Goal: Task Accomplishment & Management: Use online tool/utility

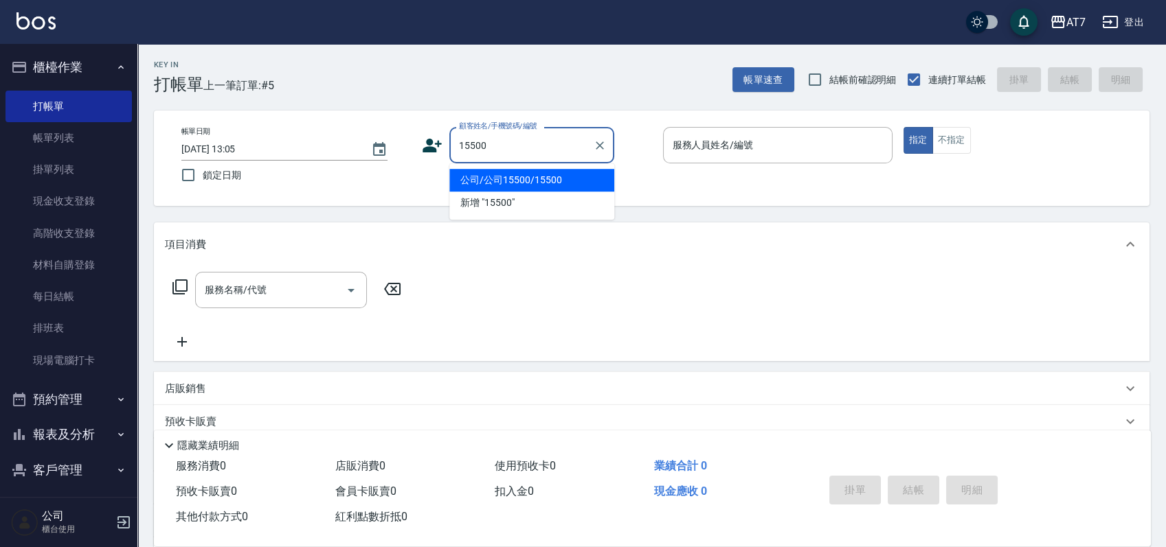
type input "公司/公司15500/15500"
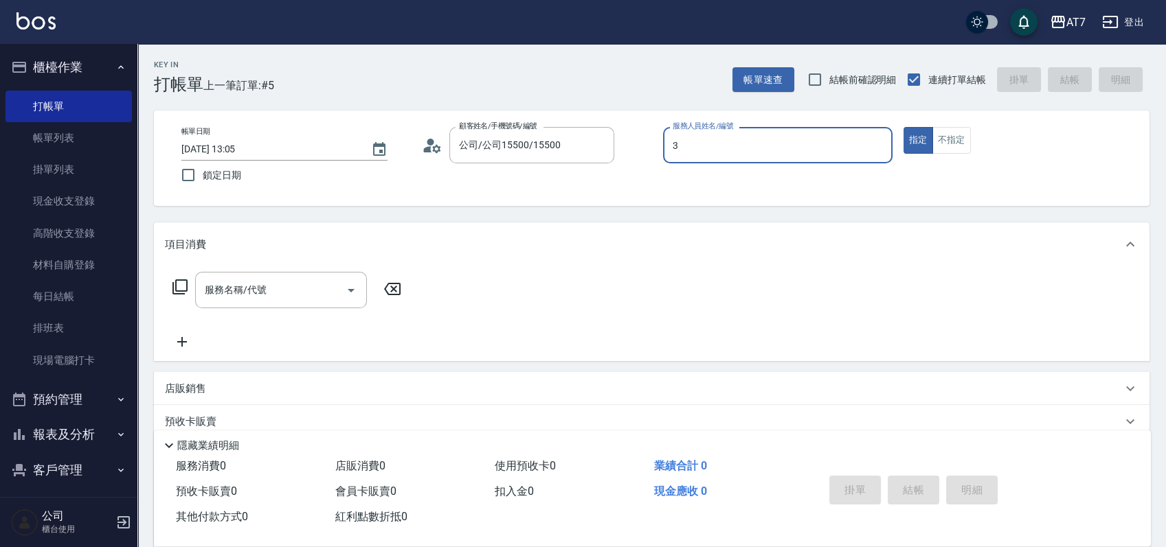
type input "3"
type button "true"
type input "韻如-3"
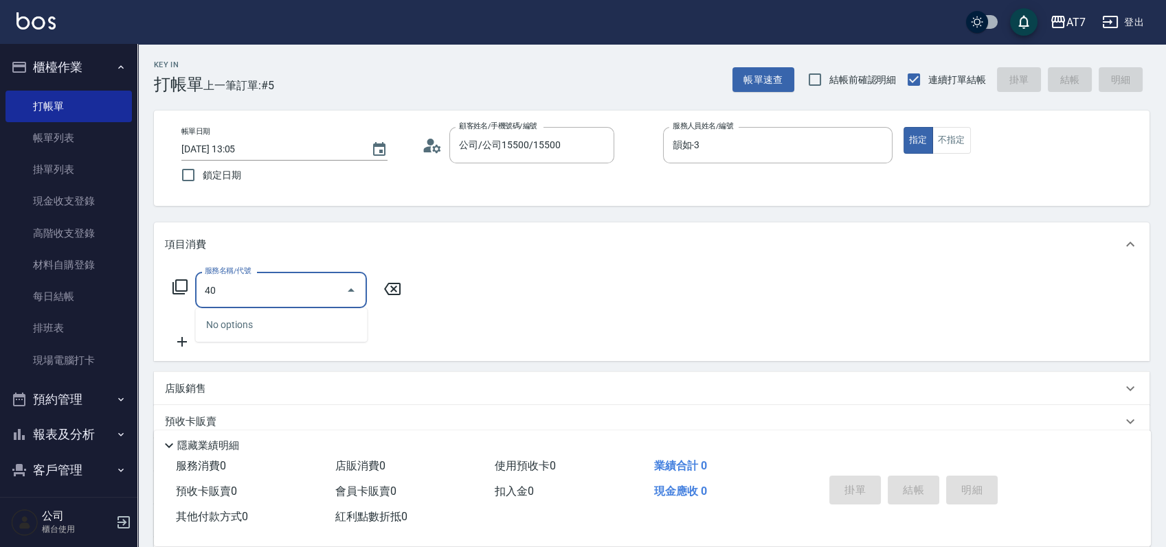
type input "400"
type input "150"
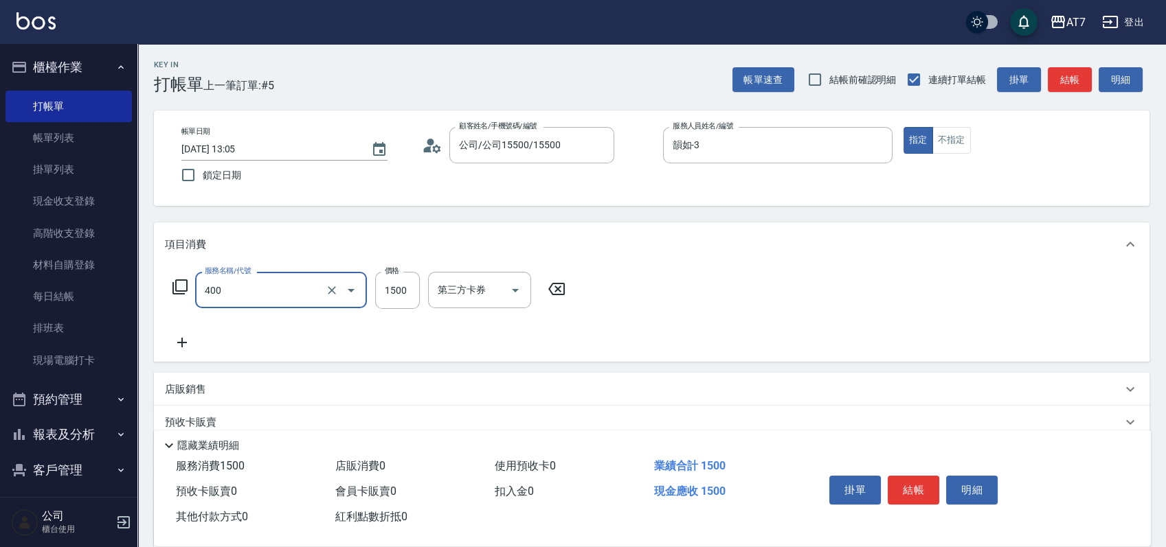
type input "染髮(400)"
type input "1"
type input "0"
type input "100"
type input "10"
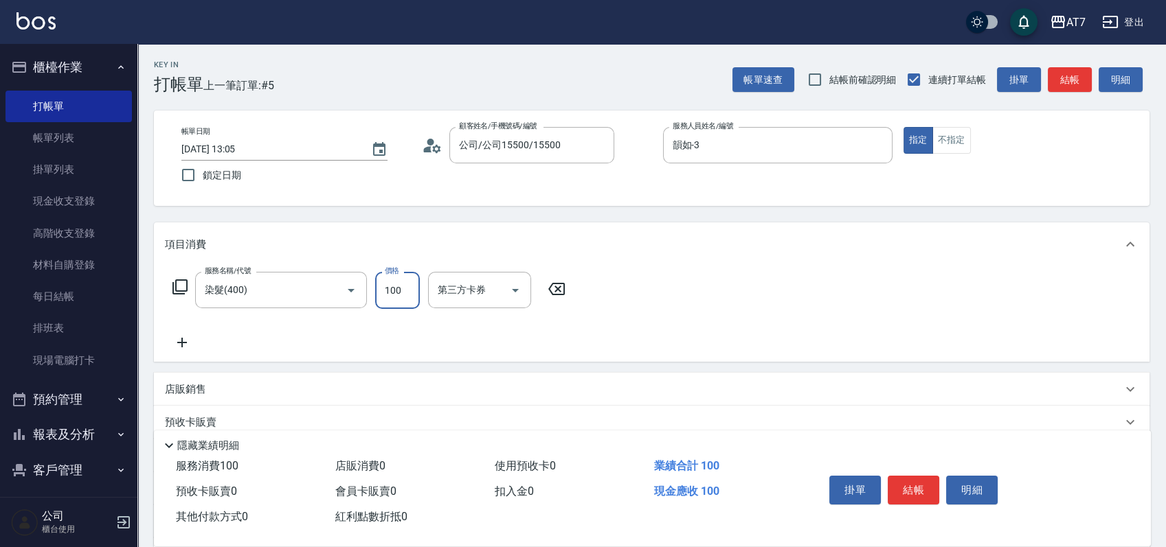
type input "1000"
type input "100"
type input "1000"
click at [918, 488] on button "結帳" at bounding box center [913, 490] width 52 height 29
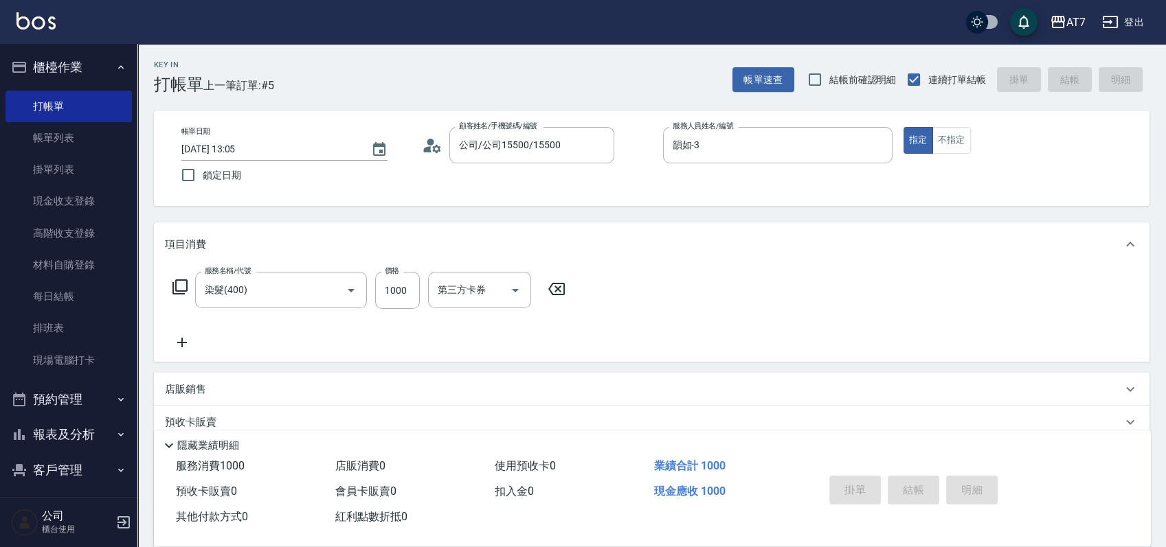
type input "2025/09/22 15:43"
type input "0"
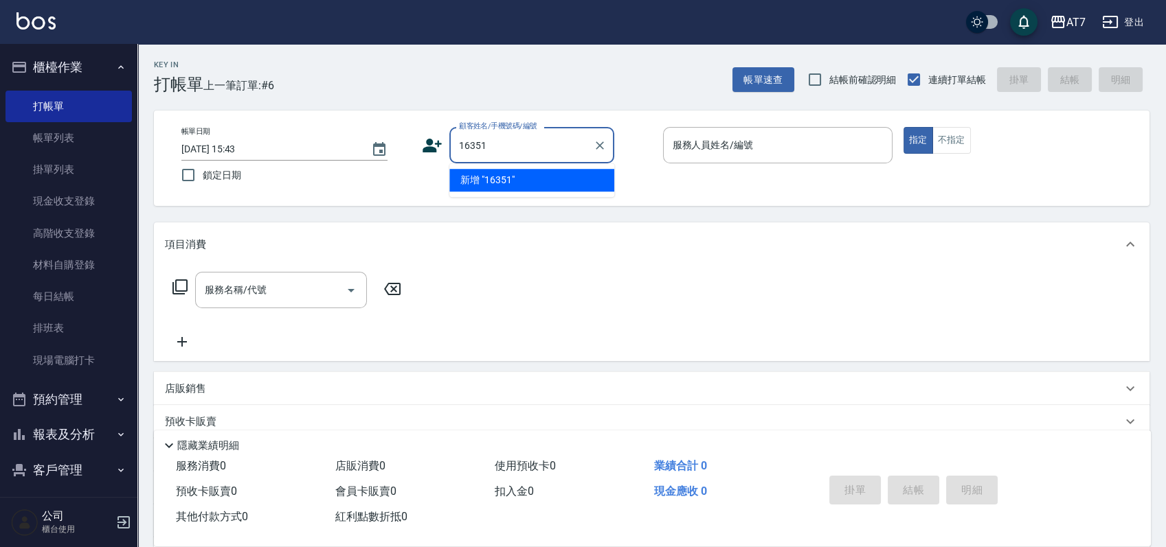
type input "16351"
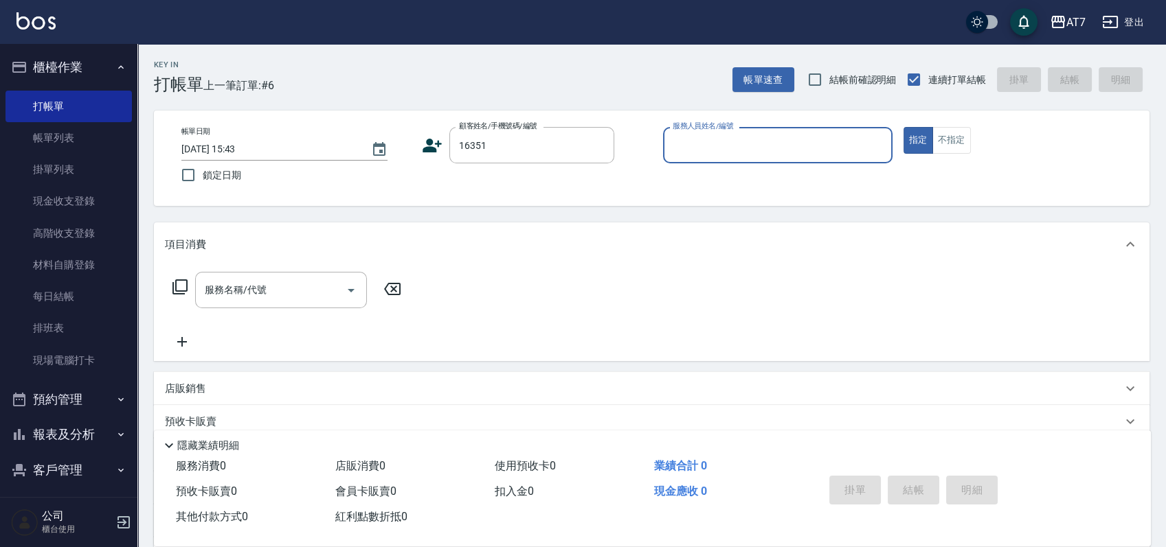
type input "8"
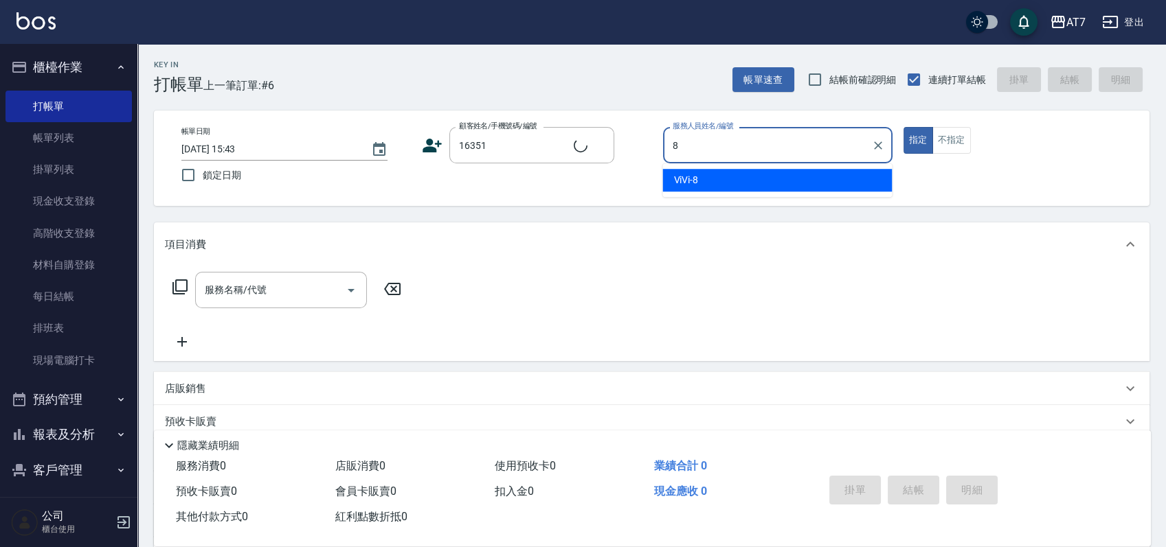
type input "公司/公司16351/16351"
type input "ViVi-8"
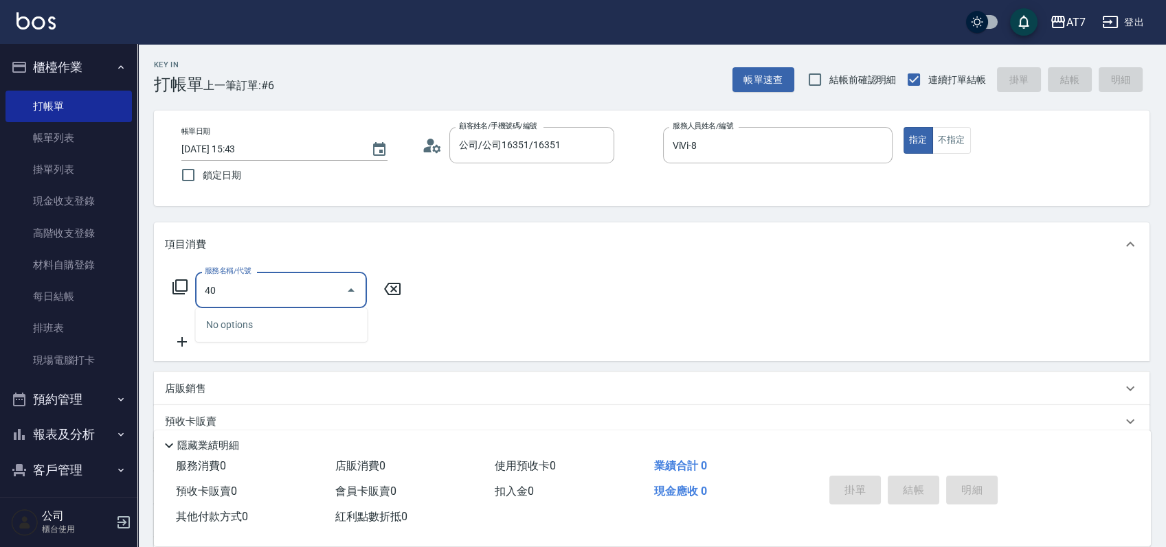
type input "400"
type input "150"
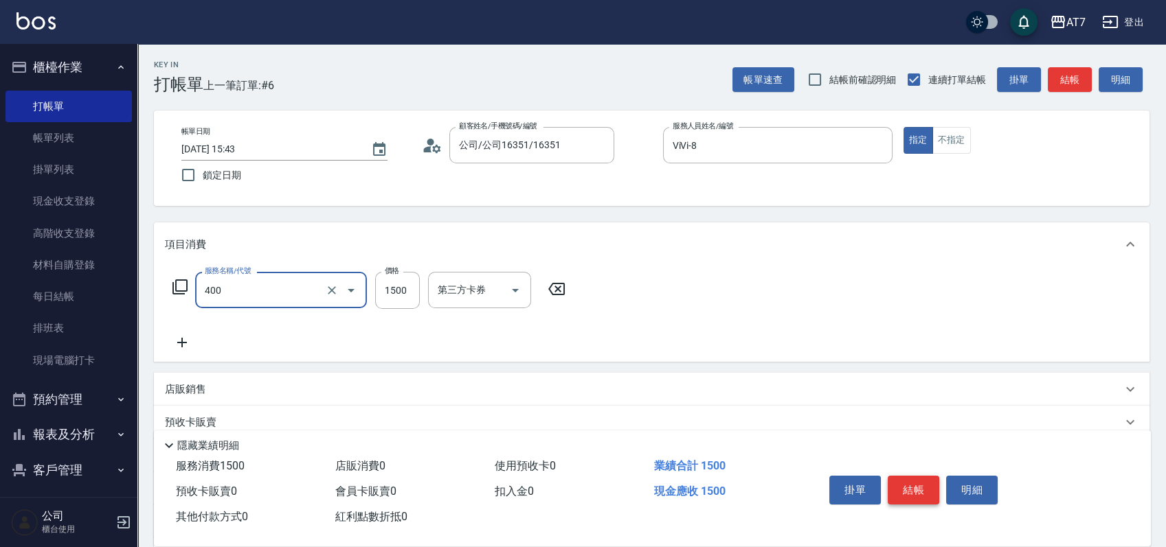
type input "染髮(400)"
type input "0"
type input "359"
type input "30"
type input "3599"
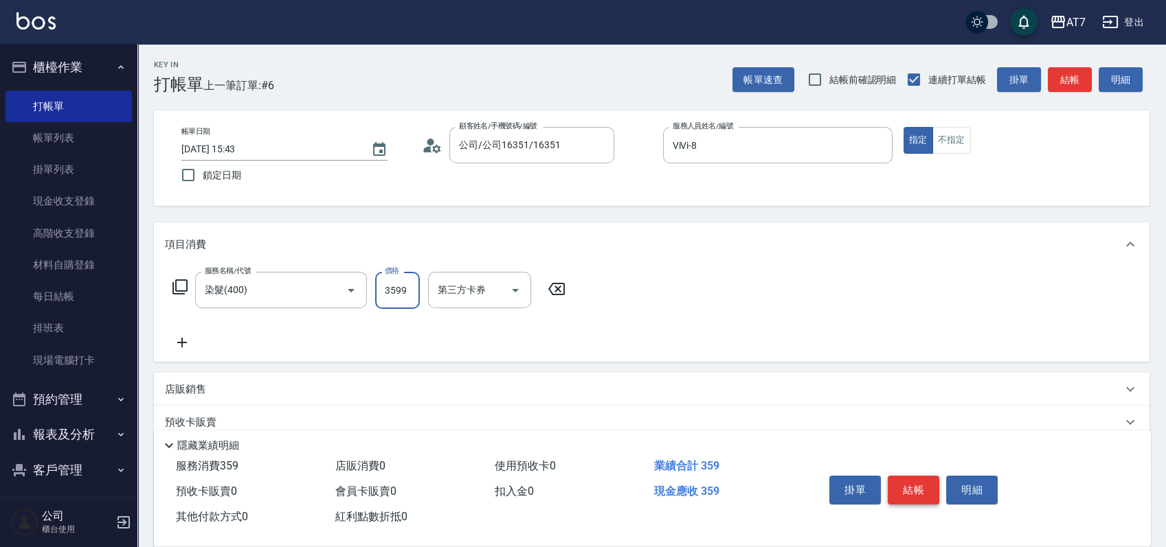
type input "350"
type input "3599"
click at [918, 488] on button "結帳" at bounding box center [913, 490] width 52 height 29
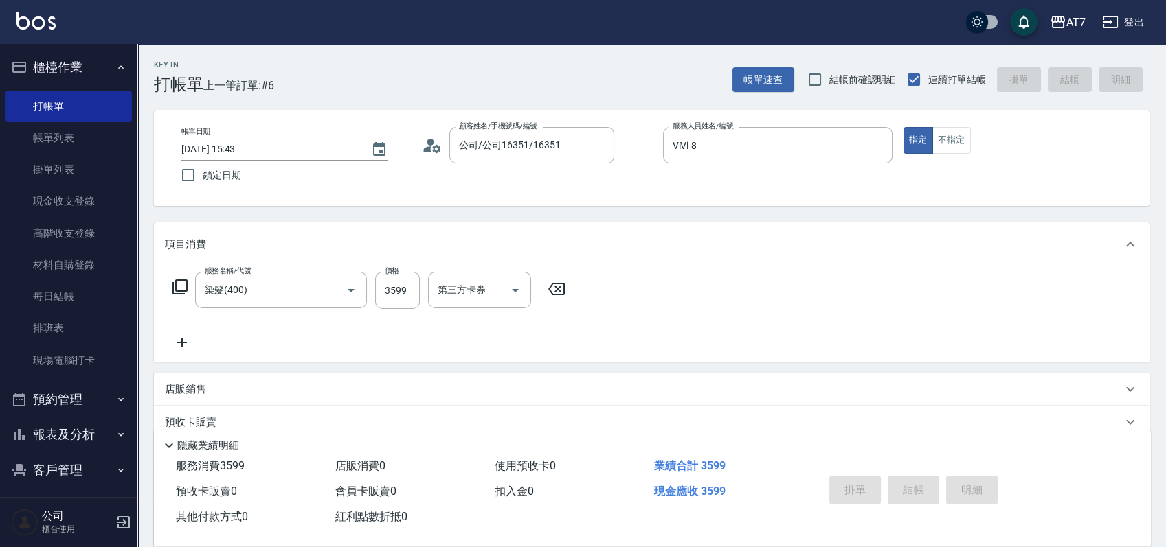
type input "0"
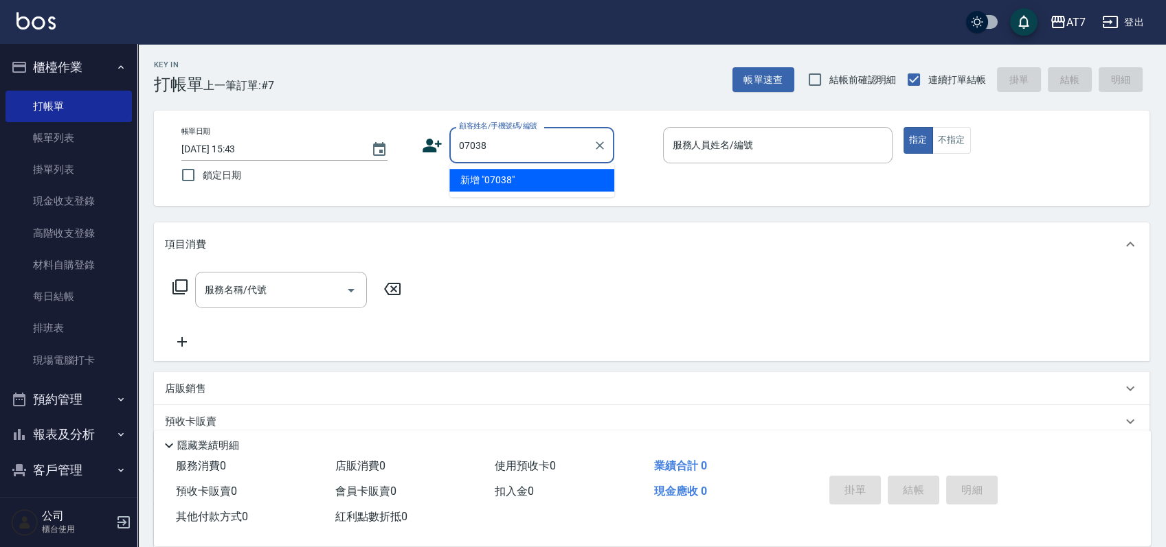
type input "07038"
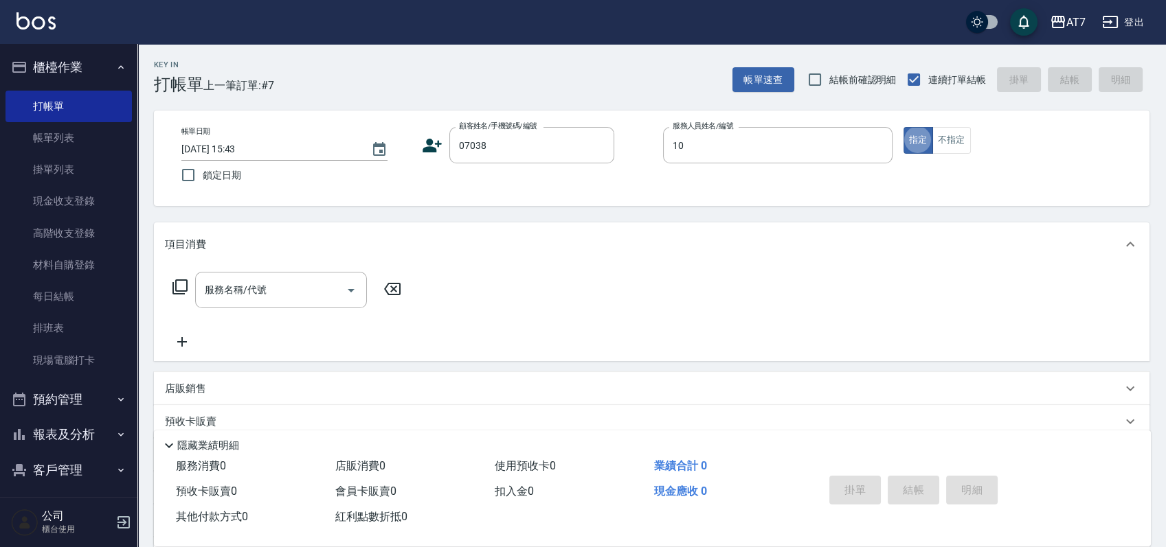
type input "King-10"
type input "公司/公司07038/07038"
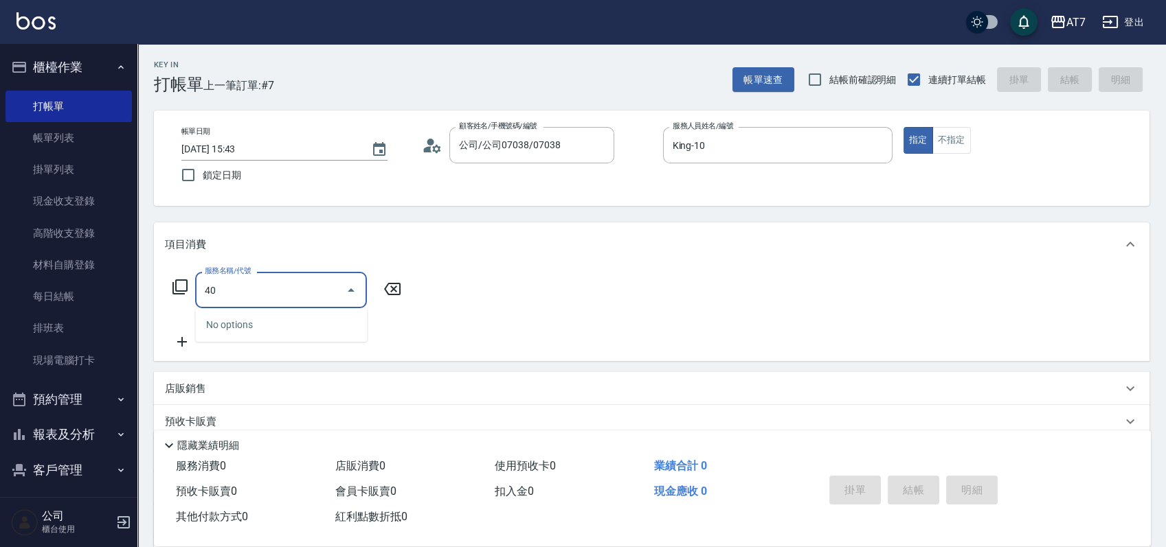
type input "401"
type input "150"
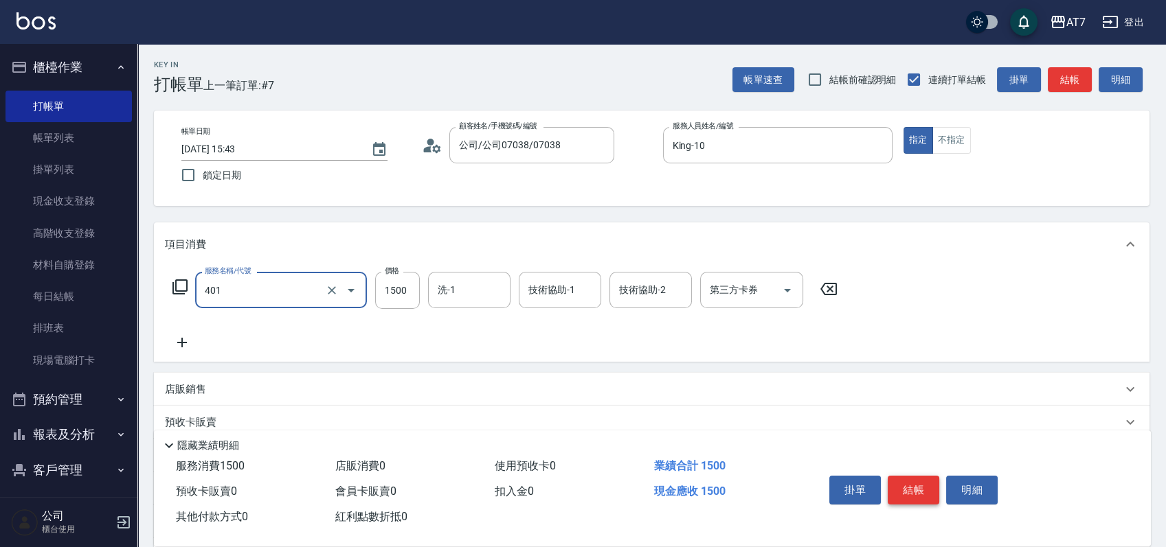
type input "染髮(互助)(401)"
type input "1"
type input "0"
type input "100"
type input "10"
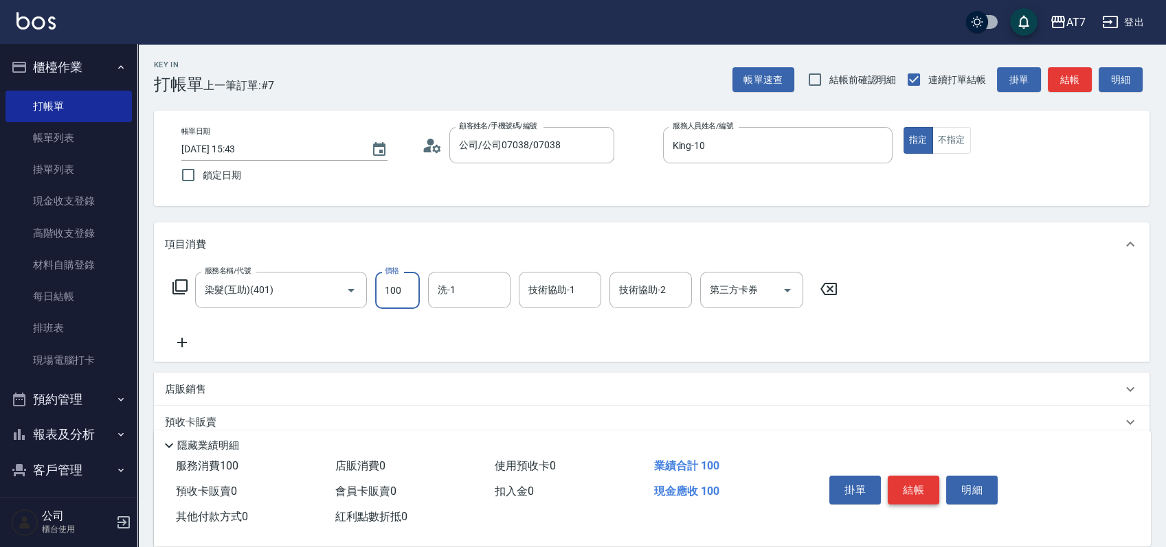
type input "1000"
type input "100"
type input "1000"
type input "Ivy-36"
click at [177, 284] on icon at bounding box center [180, 287] width 16 height 16
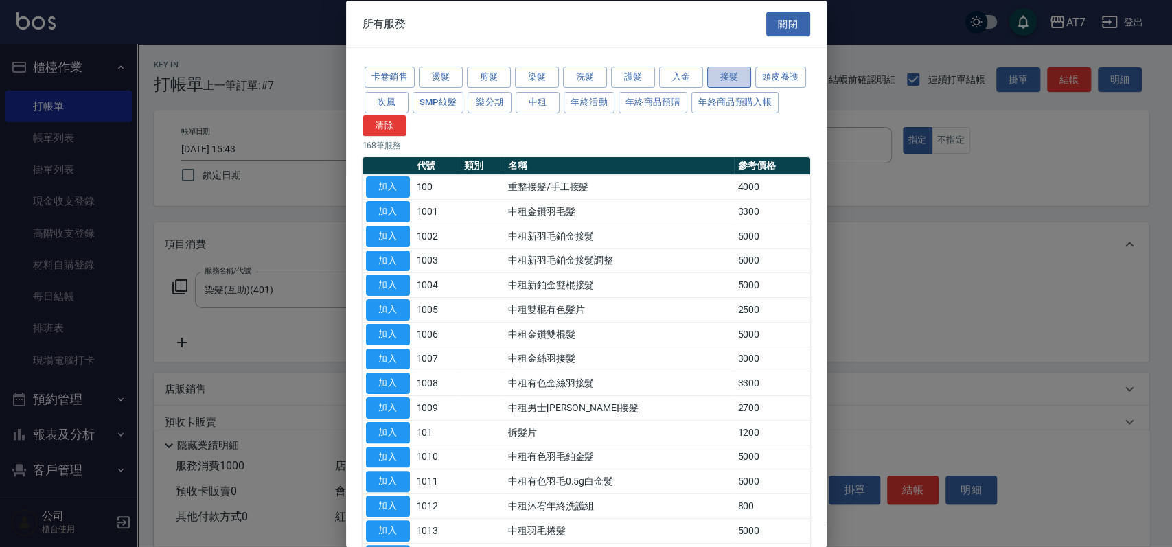
click at [736, 78] on button "接髮" at bounding box center [729, 77] width 44 height 21
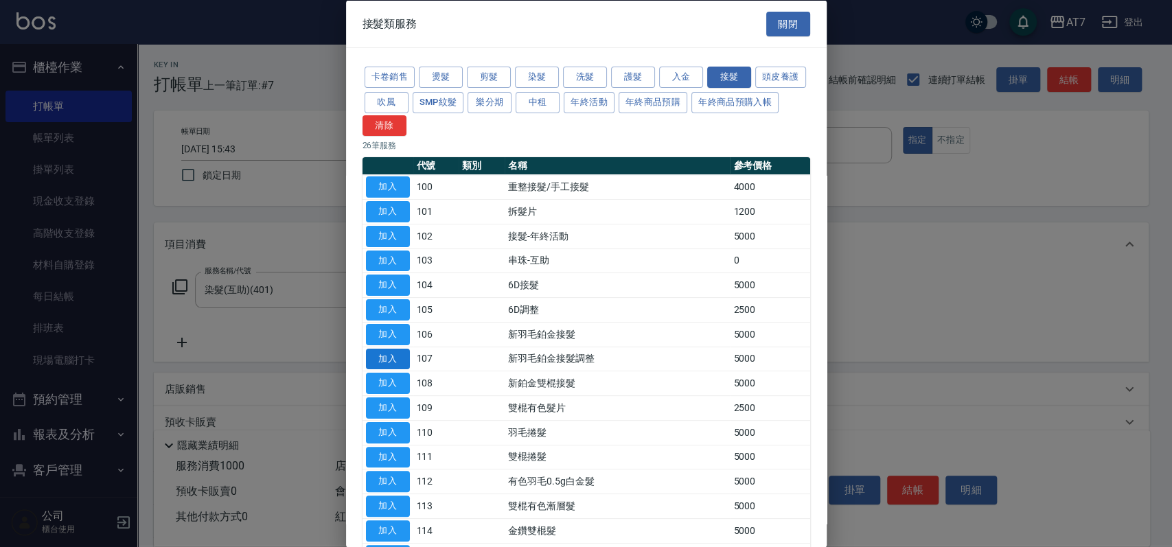
click at [379, 357] on button "加入" at bounding box center [388, 358] width 44 height 21
type input "600"
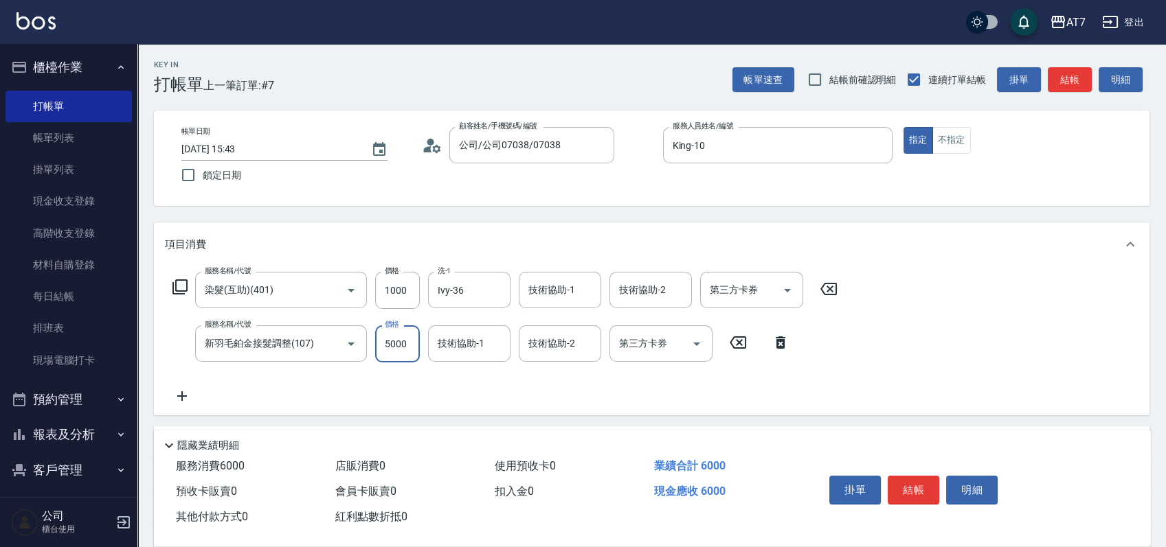
click at [387, 352] on input "5000" at bounding box center [397, 344] width 45 height 37
type input "3"
type input "100"
type input "300"
type input "400"
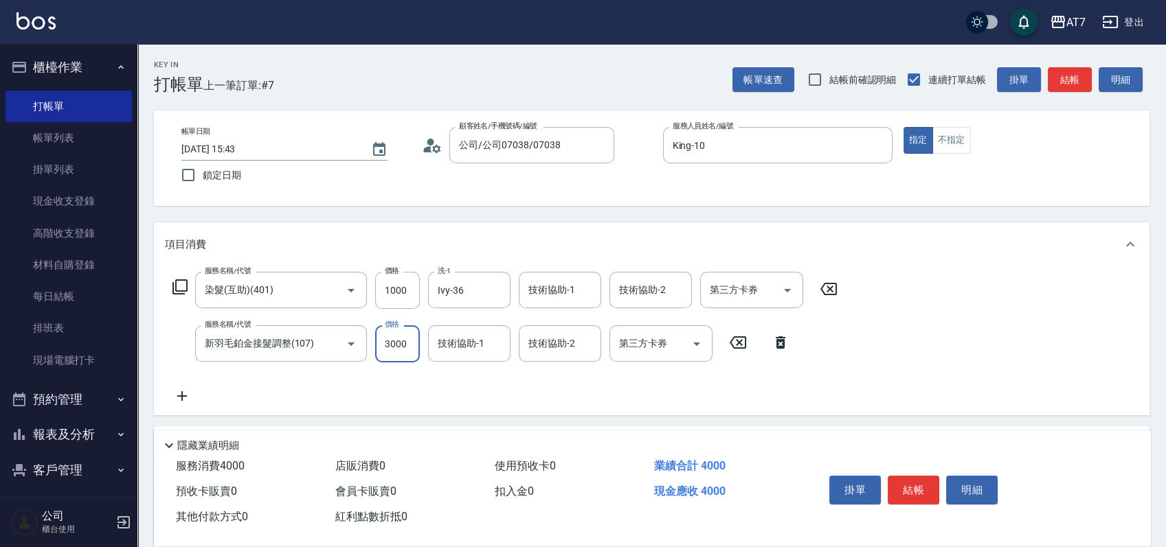
type input "3000"
type input "Ivy-36"
click at [918, 492] on button "結帳" at bounding box center [913, 490] width 52 height 29
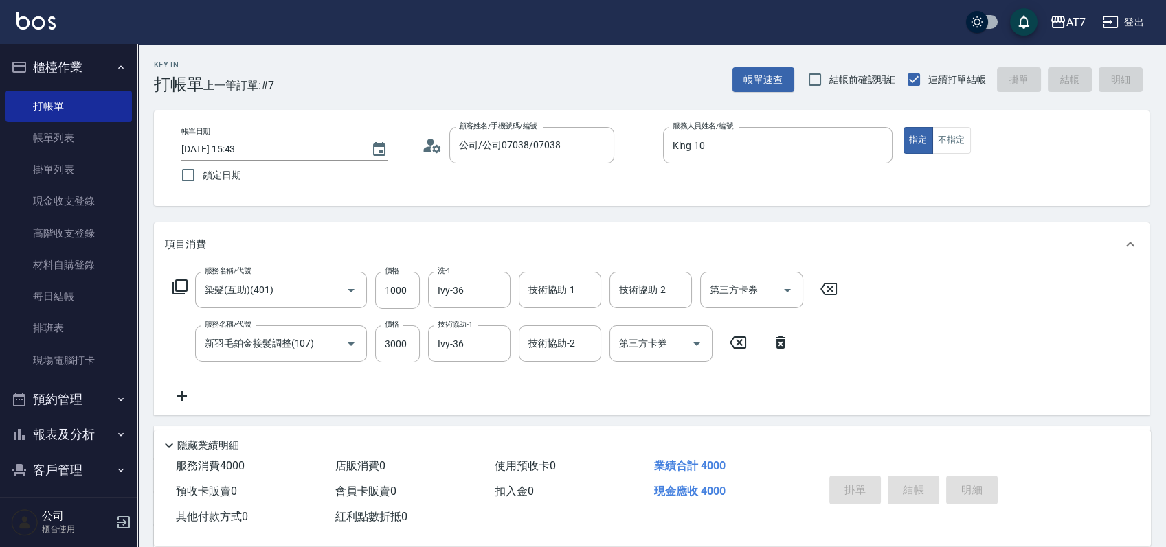
type input "0"
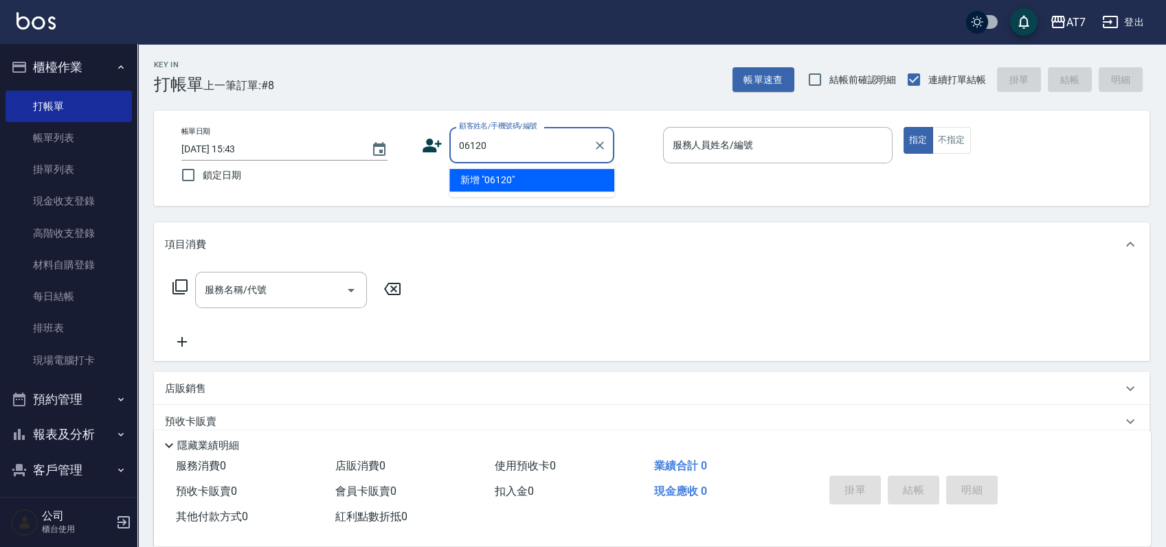
type input "06120"
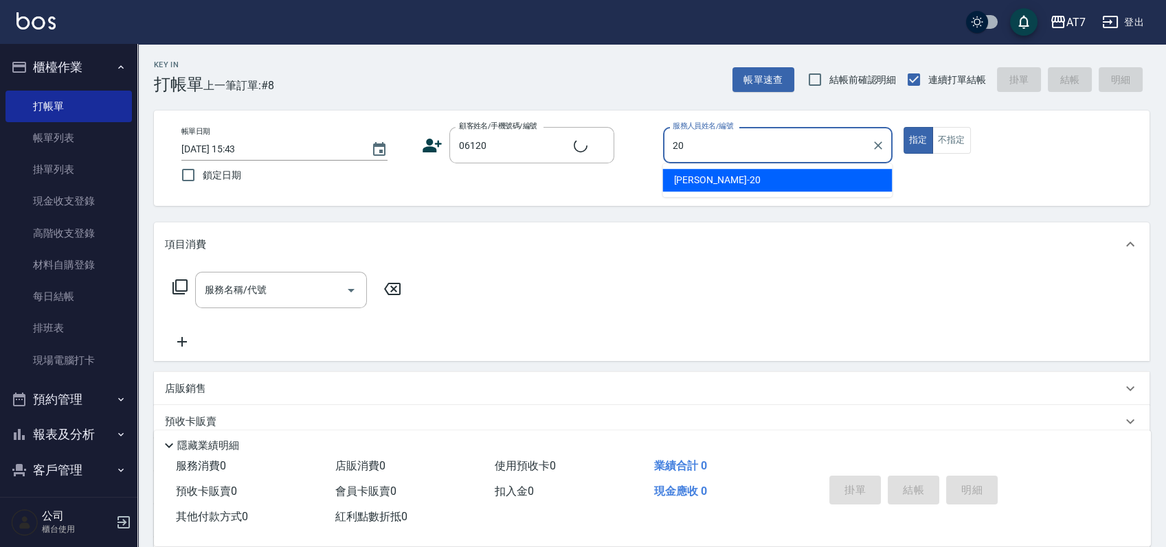
type input "20"
type input "公司單/06120-1/06120"
type input "妮可-20"
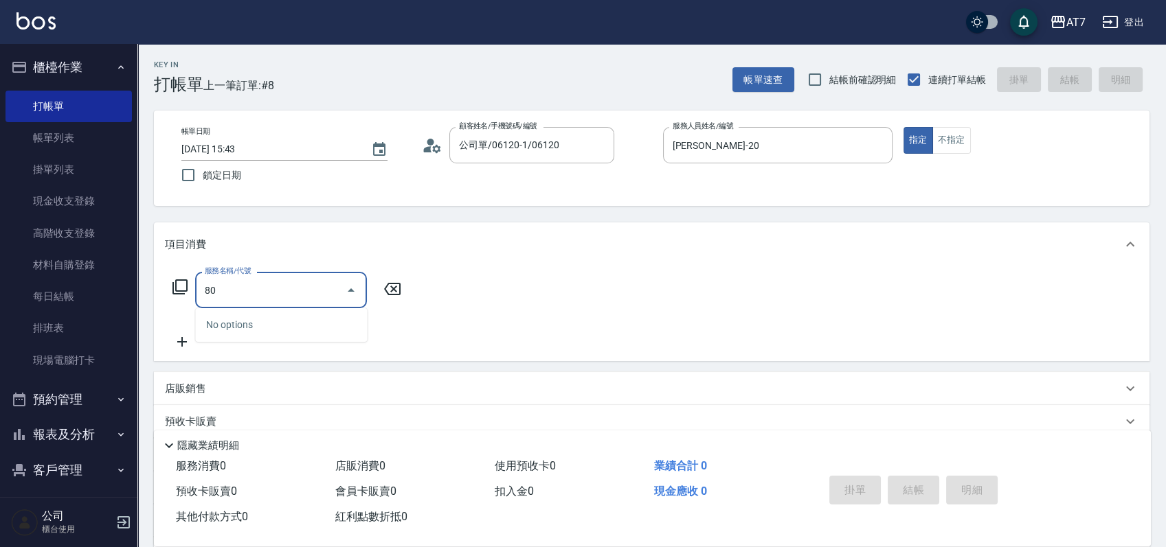
type input "800"
type input "40"
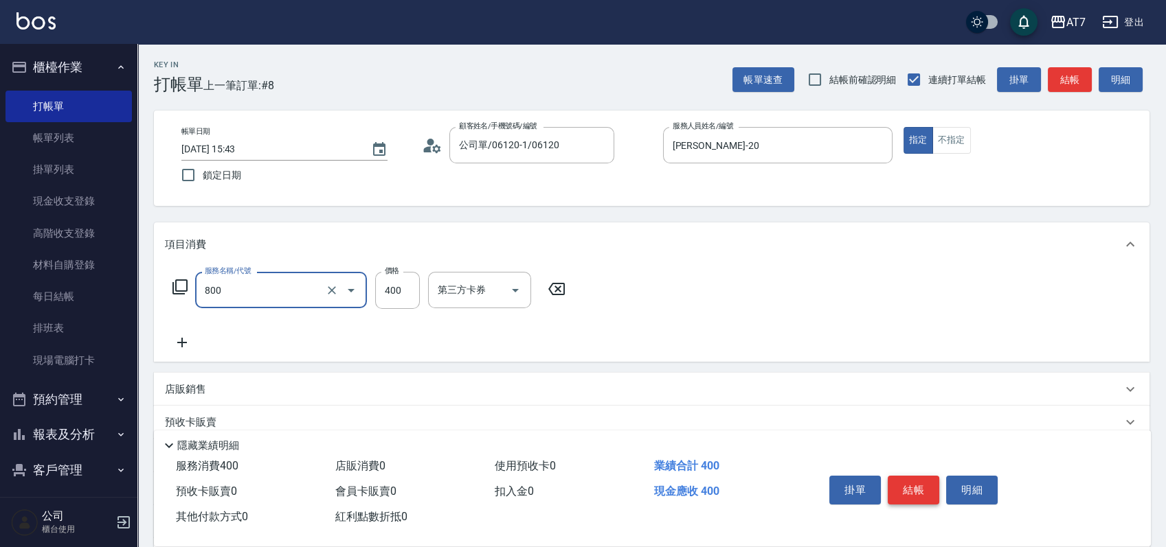
type input "自購-葉綠素健康(自)(800)"
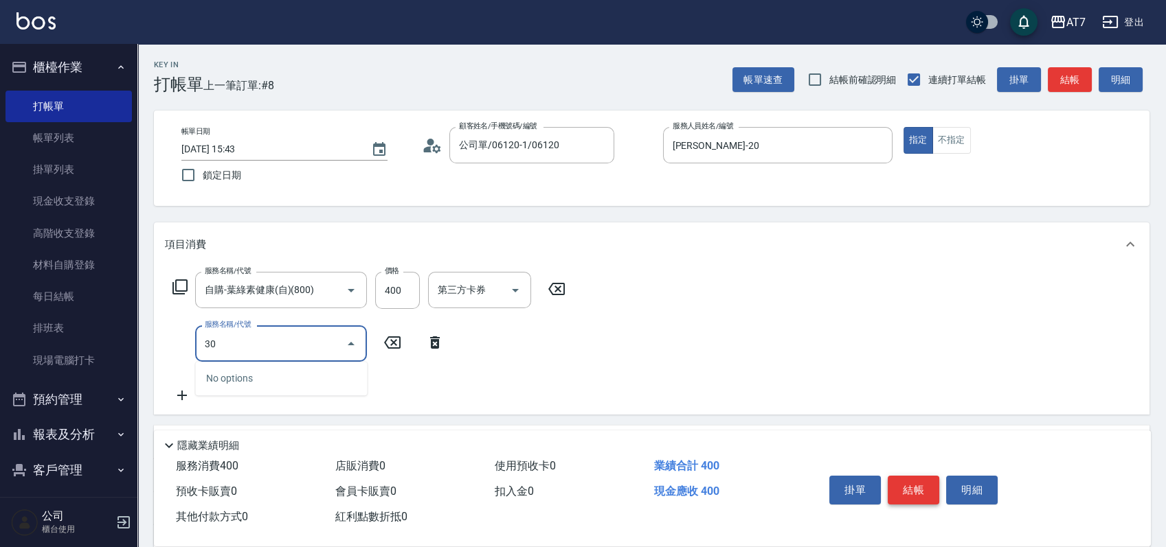
type input "302"
type input "70"
type input "剪髮(302)"
click at [918, 492] on button "結帳" at bounding box center [913, 490] width 52 height 29
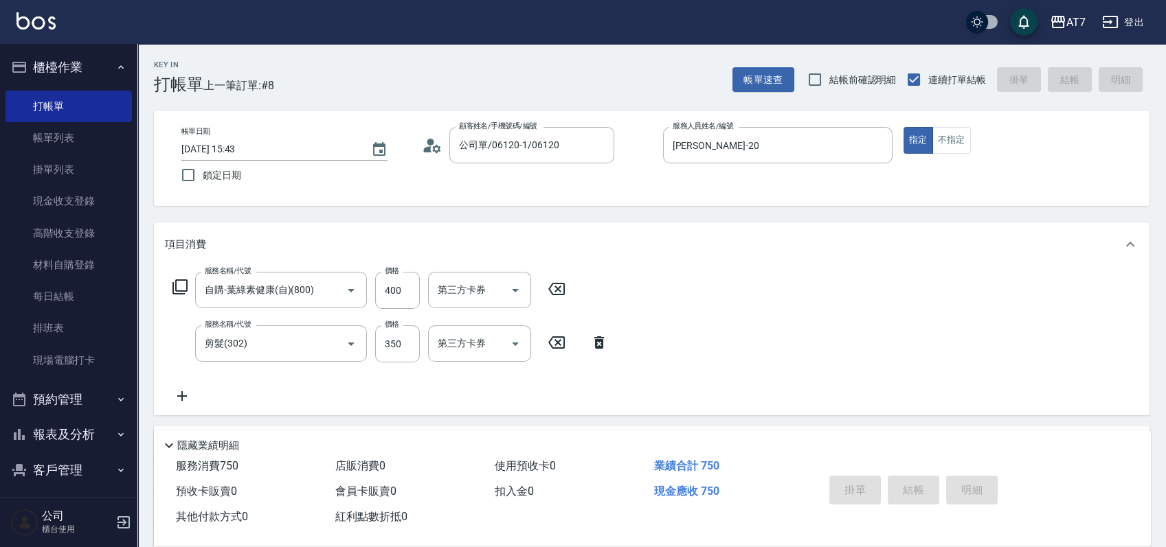
type input "2025/09/22 15:44"
type input "0"
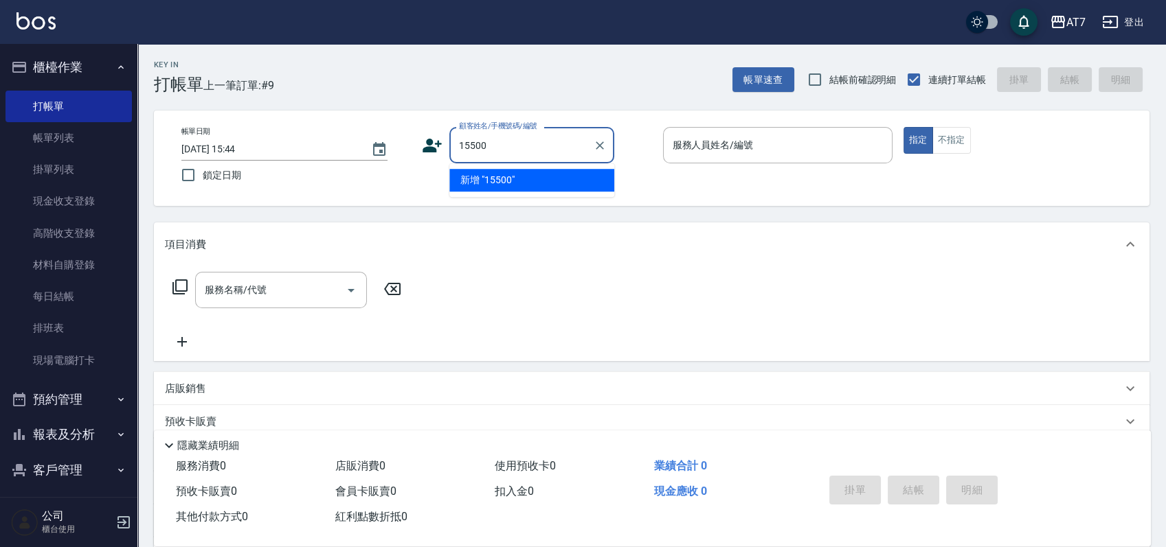
type input "15500"
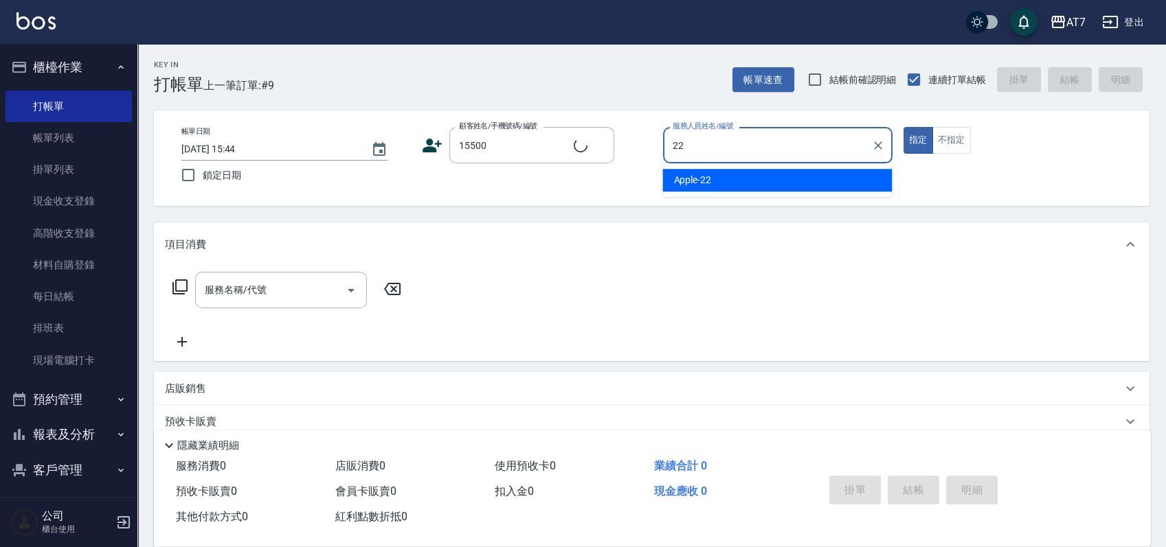
type input "Apple-22"
type input "公司/公司15500/15500"
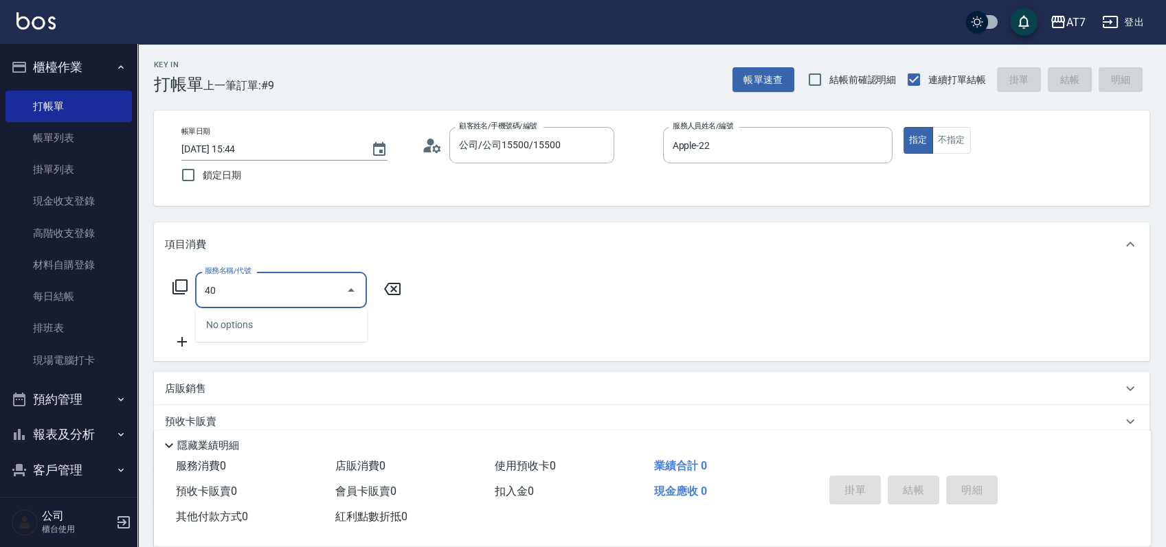
type input "400"
type input "150"
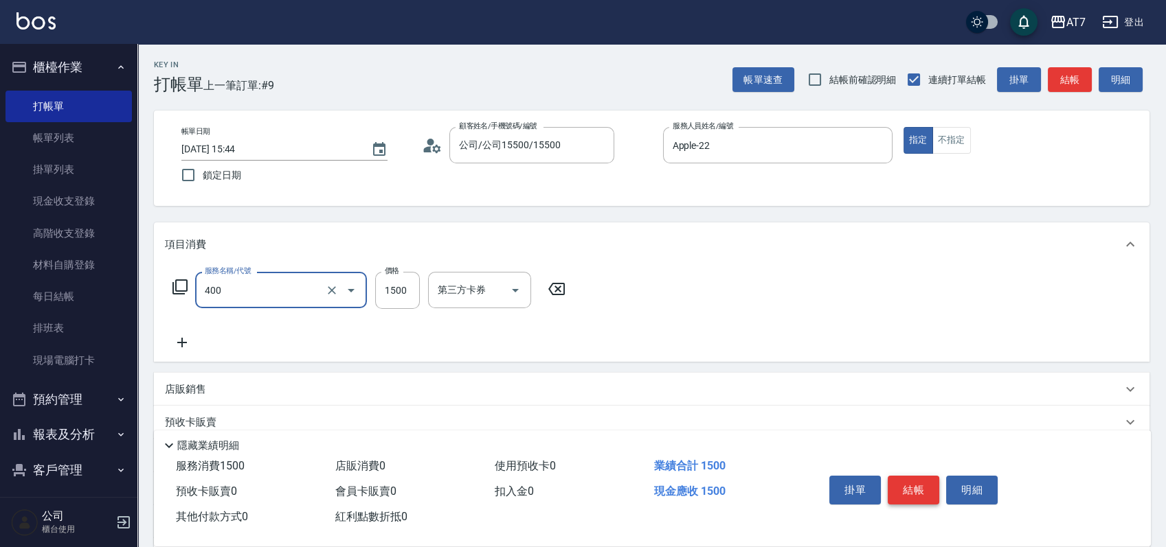
type input "染髮(400)"
type input "3"
type input "0"
type input "363"
type input "30"
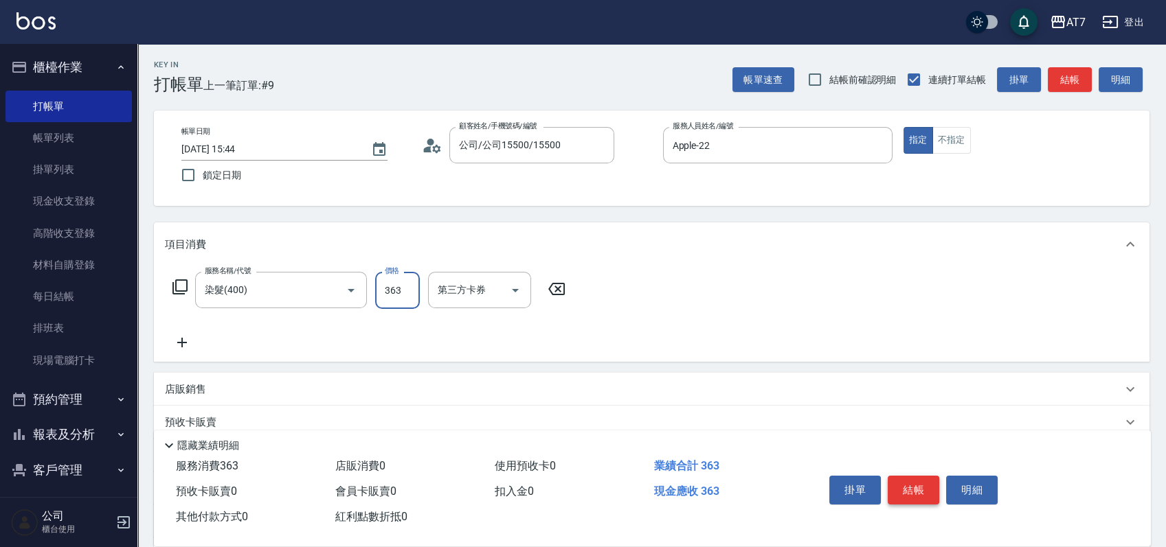
type input "3630"
type input "360"
type input "3630"
click at [918, 492] on button "結帳" at bounding box center [913, 490] width 52 height 29
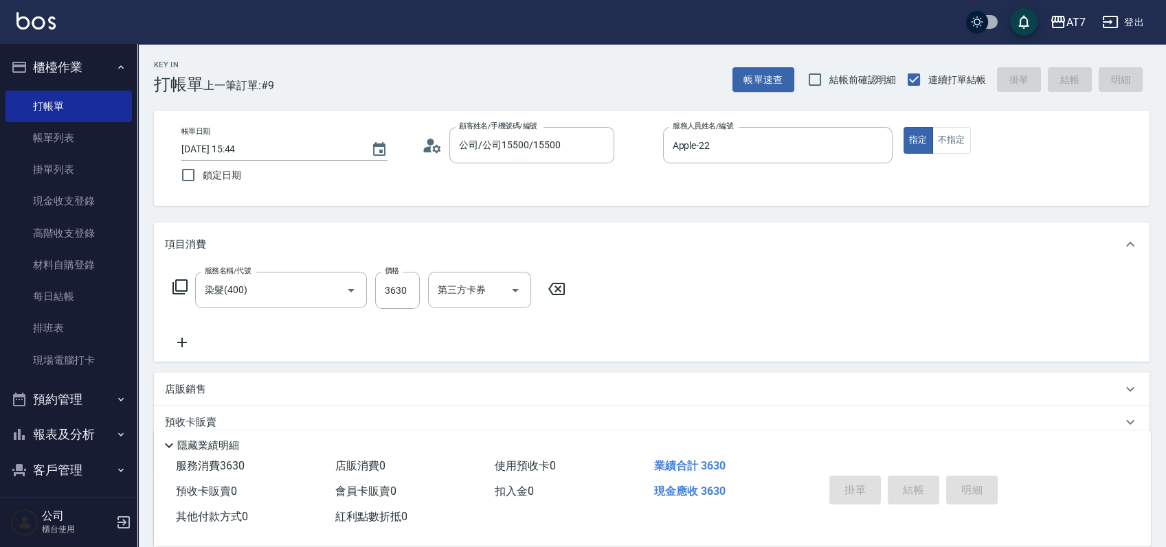
type input "0"
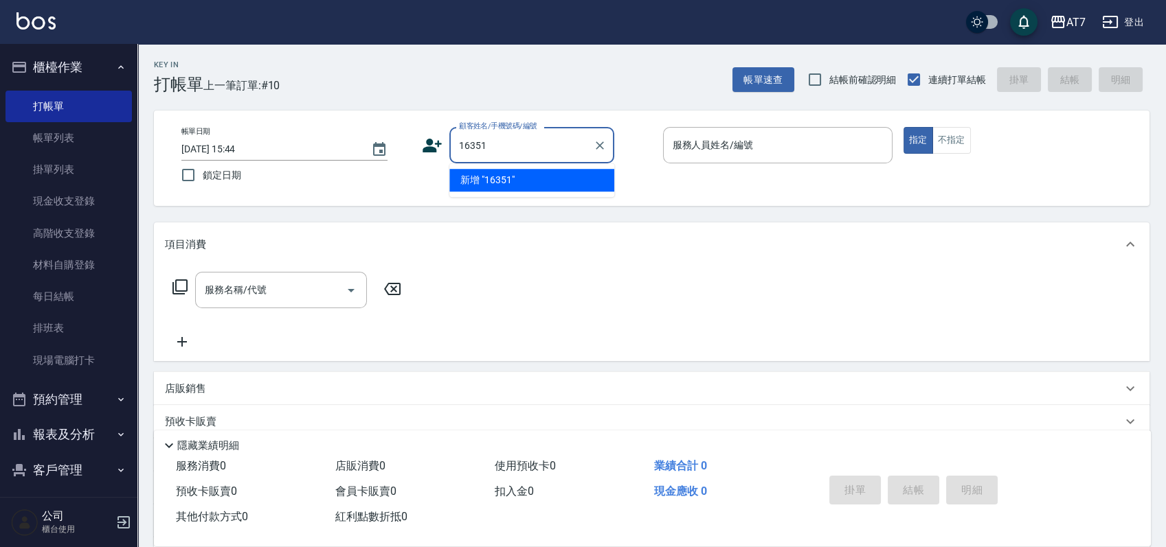
type input "16351"
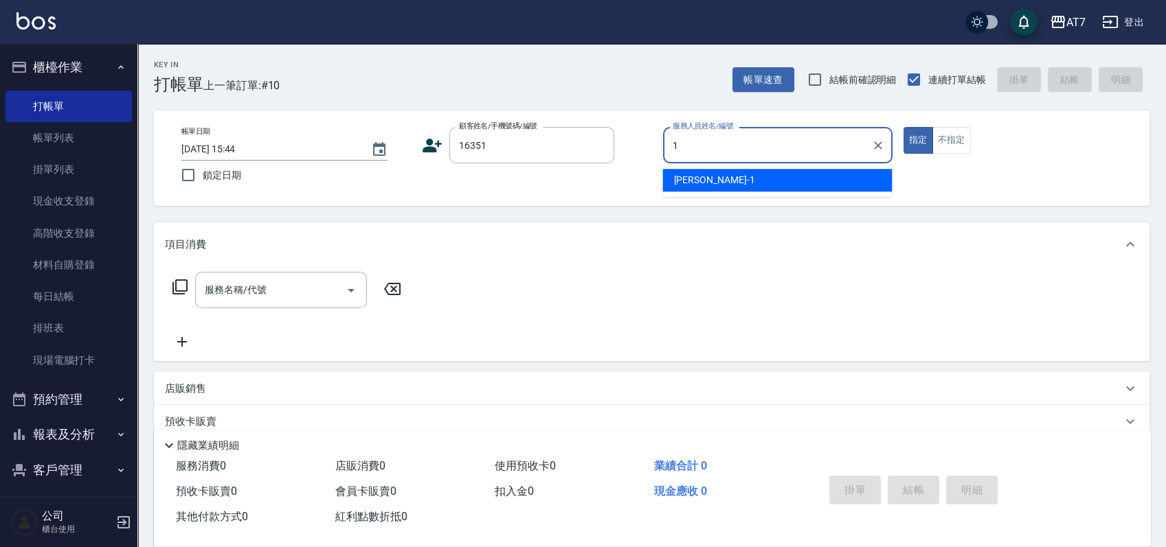
type input "米雪兒-1"
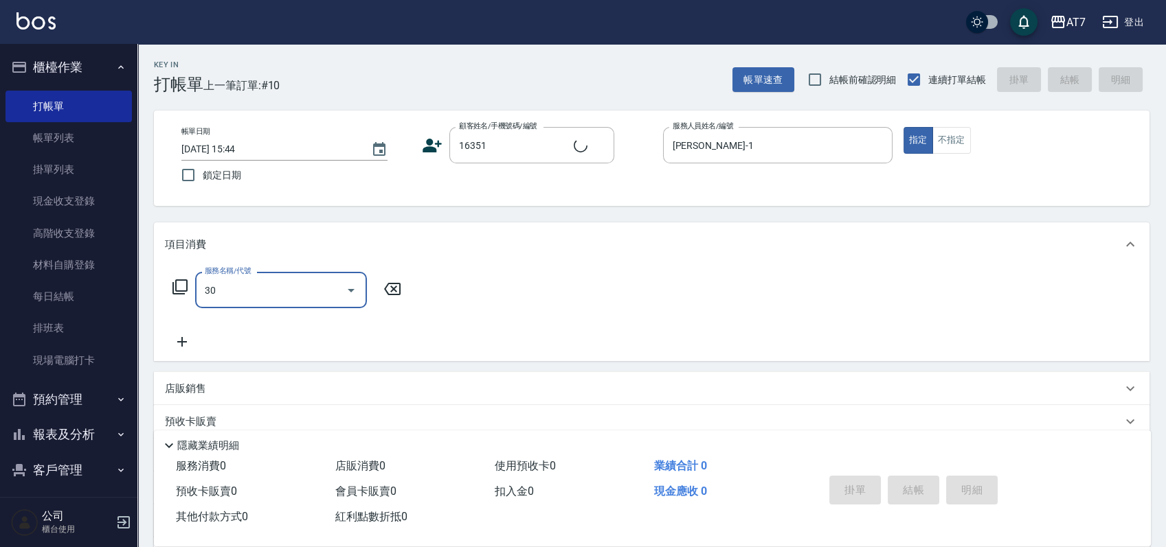
type input "302"
type input "公司/公司16351/16351"
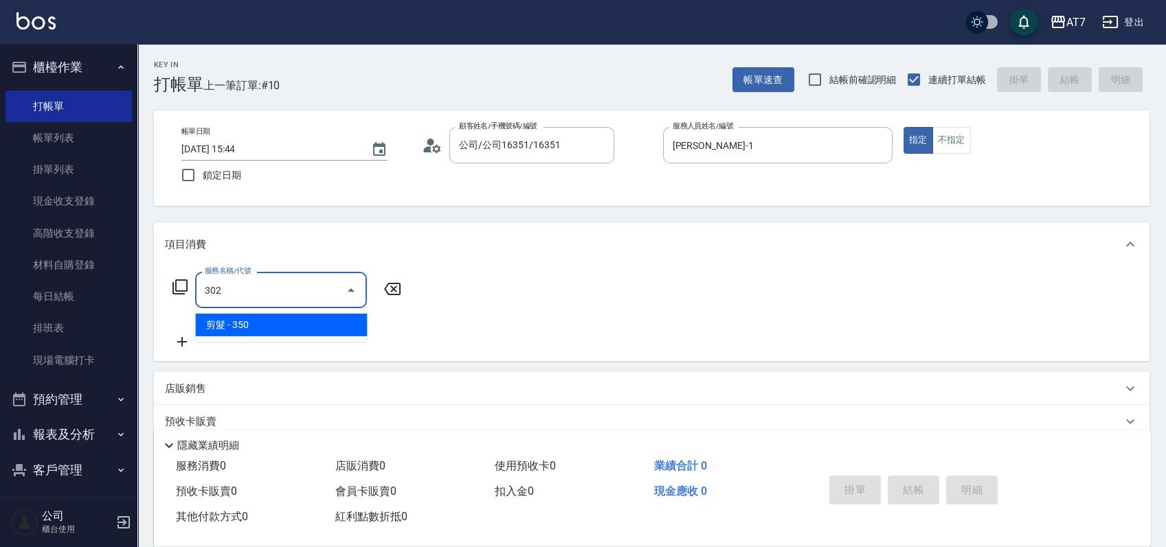
type input "30"
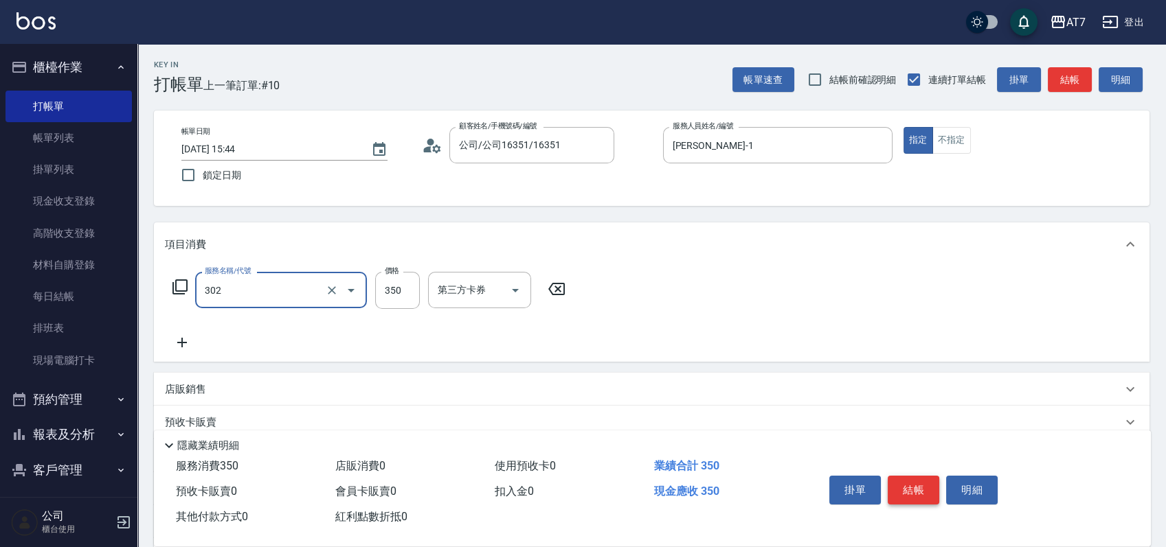
type input "剪髮(302)"
click at [918, 492] on button "結帳" at bounding box center [913, 490] width 52 height 29
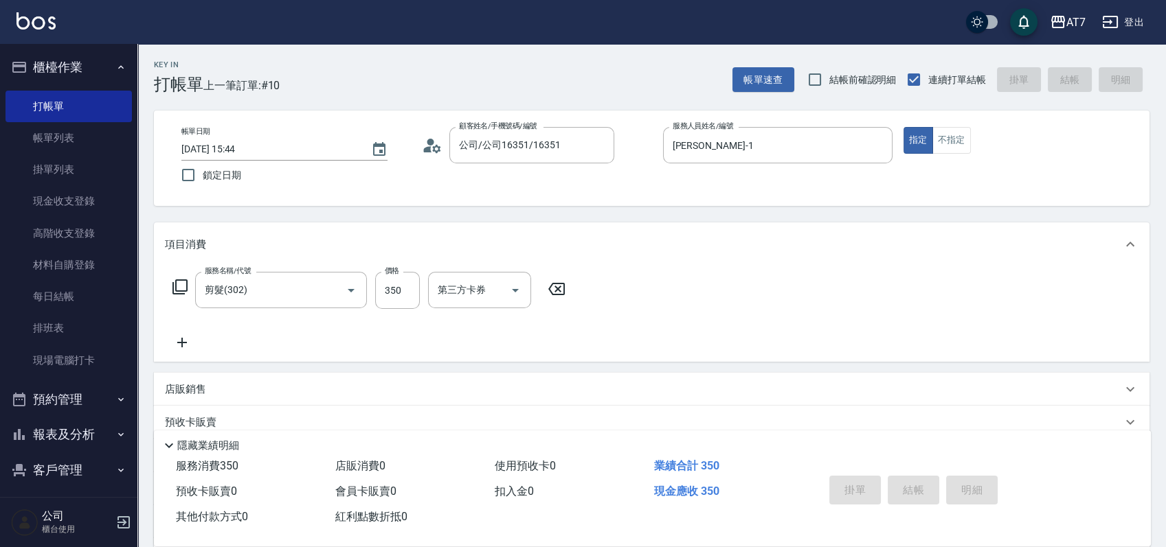
type input "0"
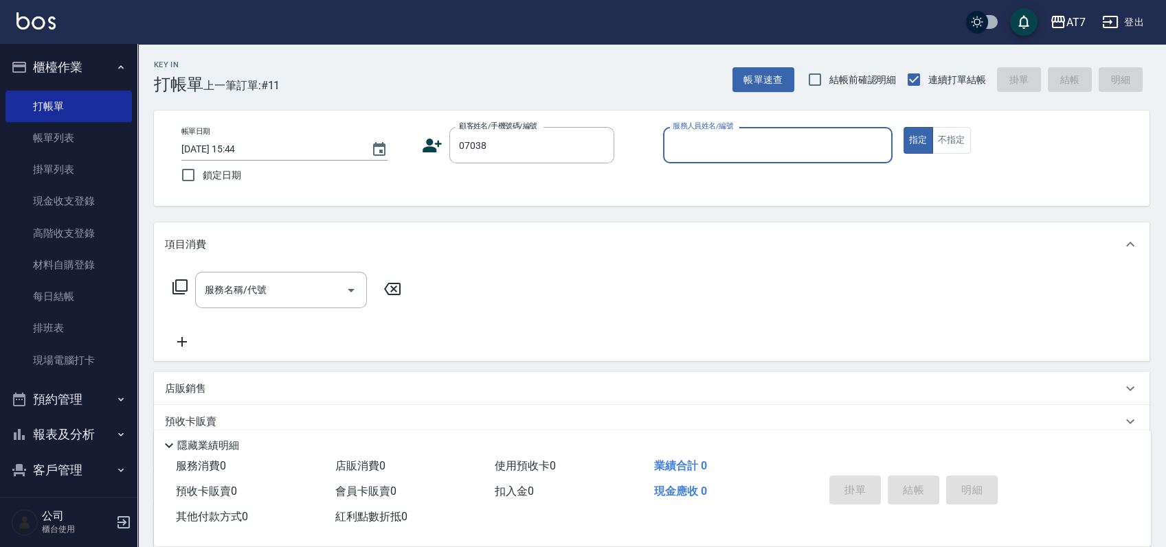
type input "公司/公司07038/07038"
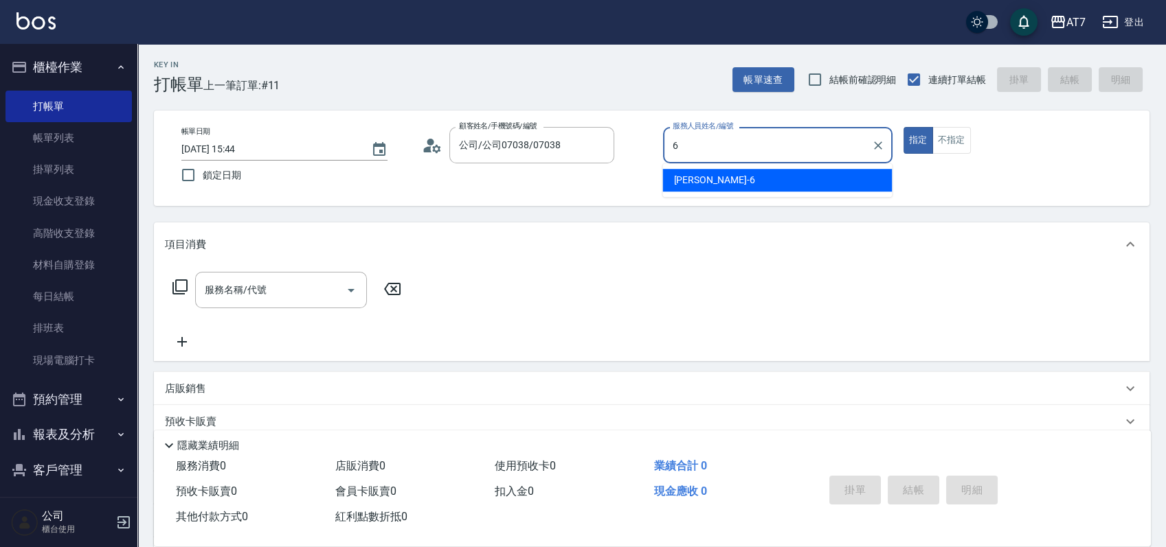
type input "杜莎莎-6"
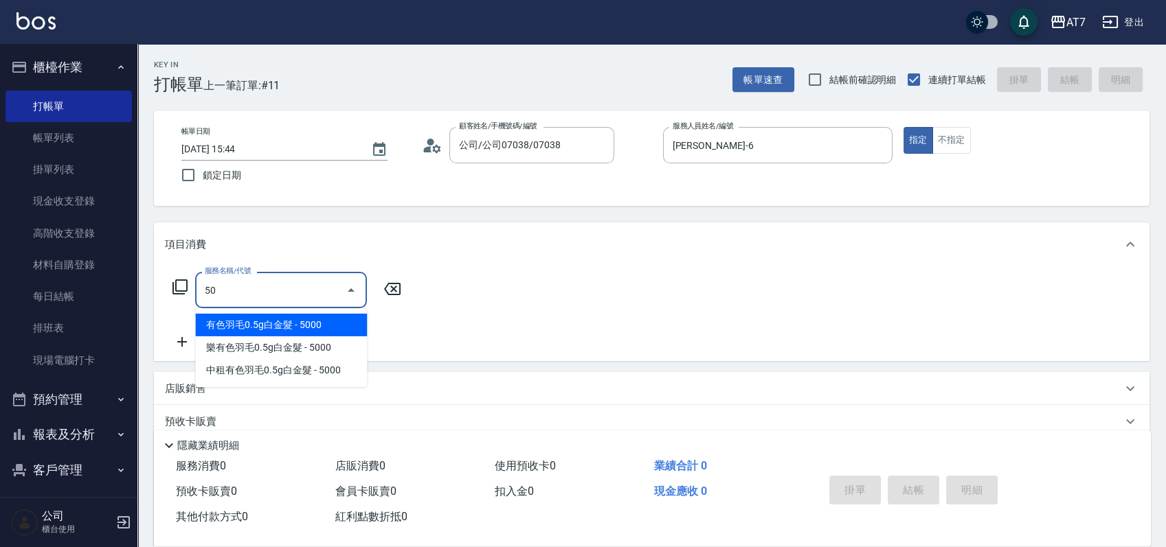
type input "501"
type input "30"
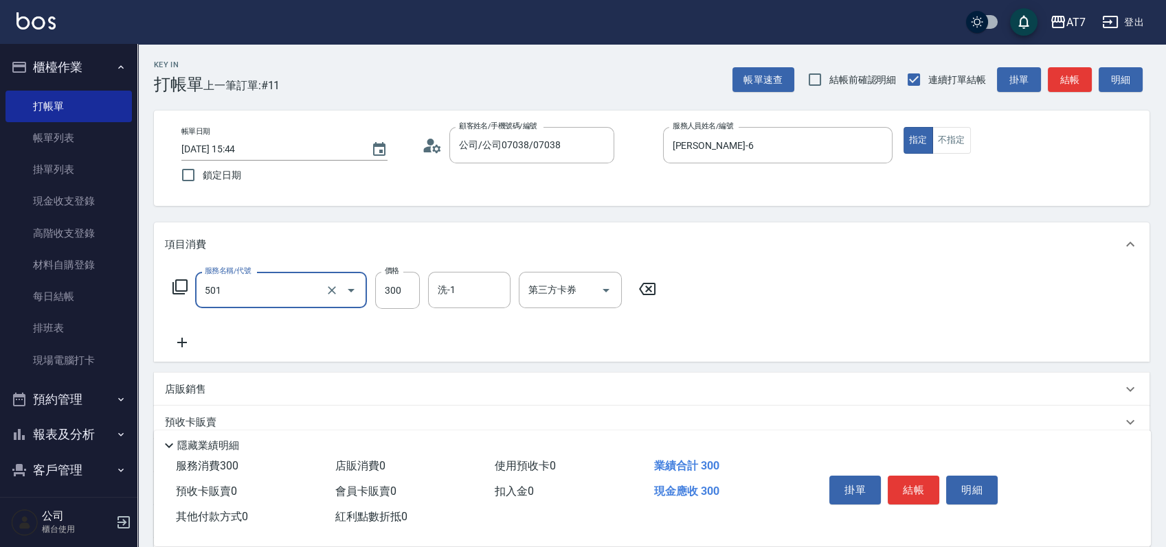
type input "洗髮(互助)(501)"
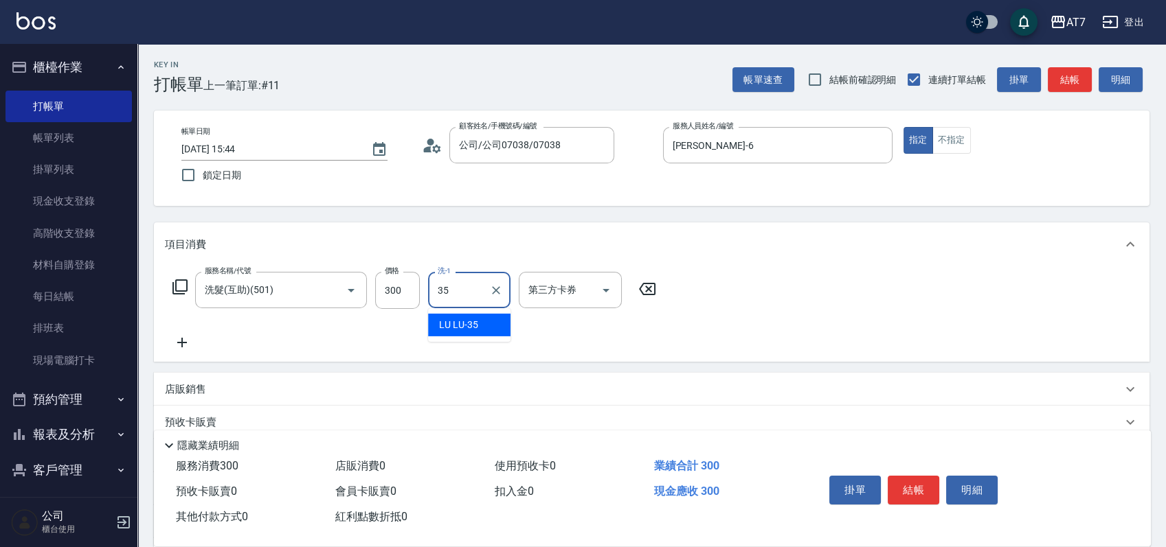
type input "LU LU-35"
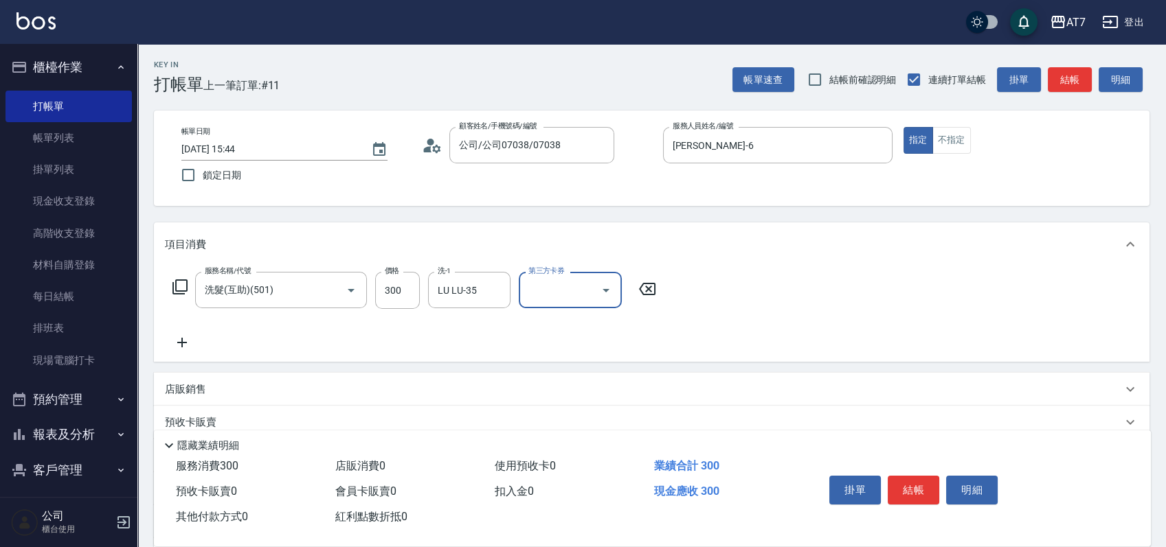
click at [181, 286] on icon at bounding box center [180, 287] width 16 height 16
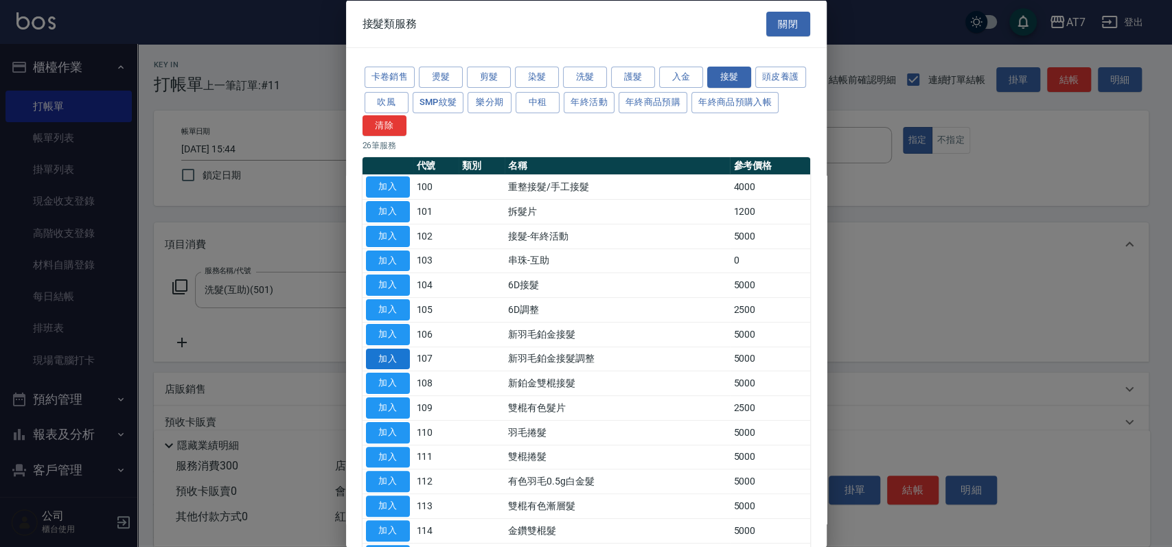
click at [396, 366] on button "加入" at bounding box center [388, 358] width 44 height 21
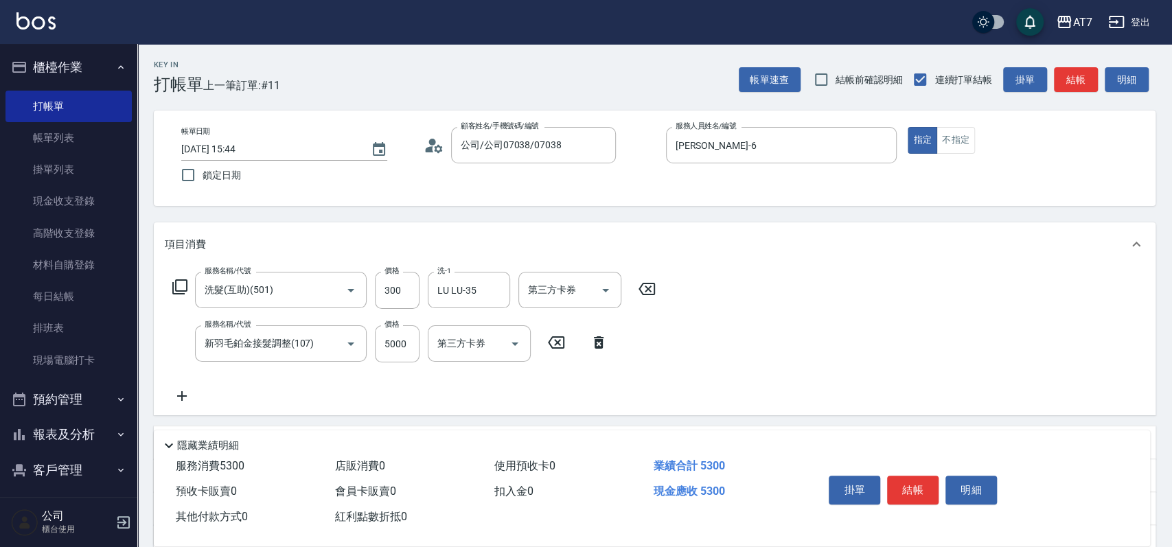
type input "530"
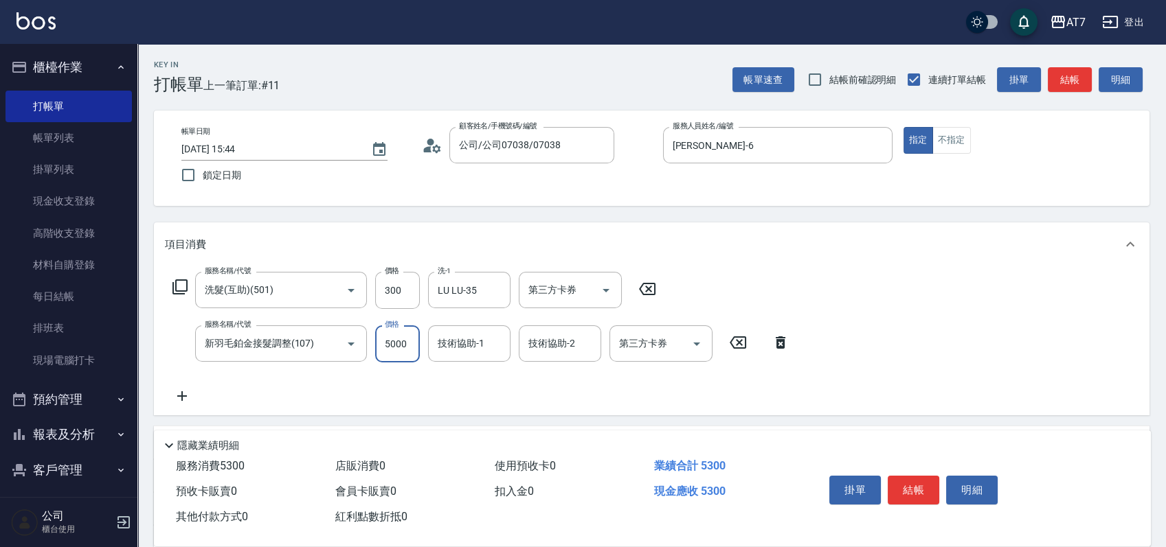
click at [408, 343] on input "5000" at bounding box center [397, 344] width 45 height 37
type input "4"
type input "30"
type input "450"
type input "70"
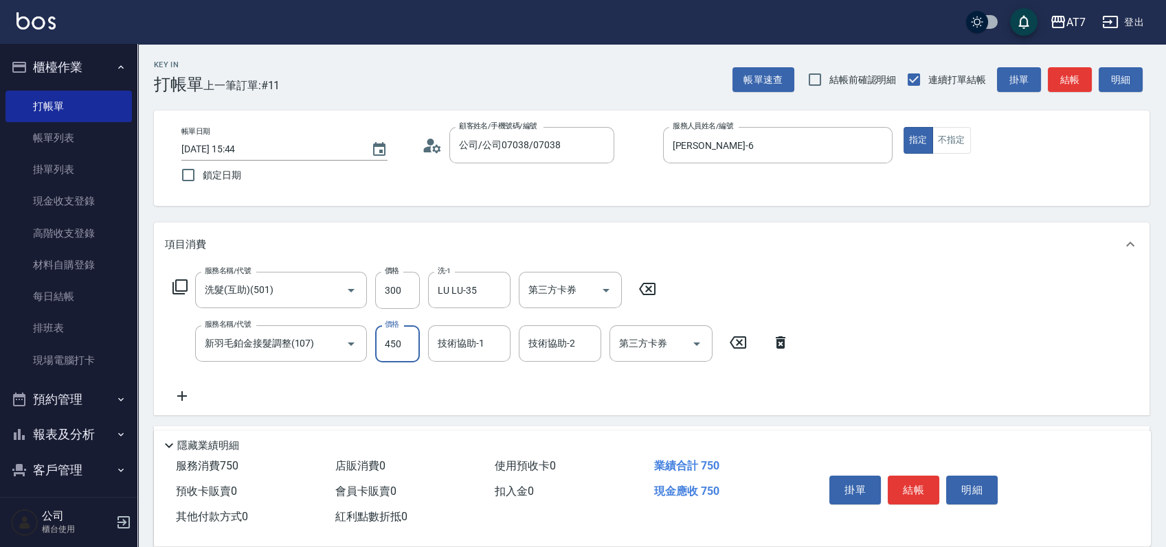
type input "4500"
type input "480"
type input "4500"
click at [927, 481] on button "結帳" at bounding box center [913, 490] width 52 height 29
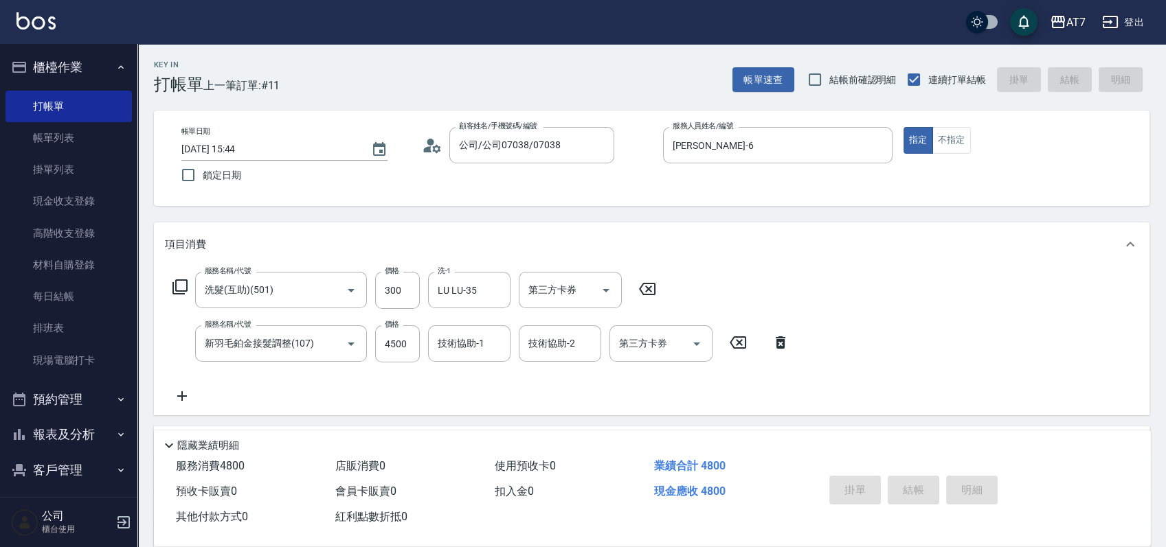
type input "0"
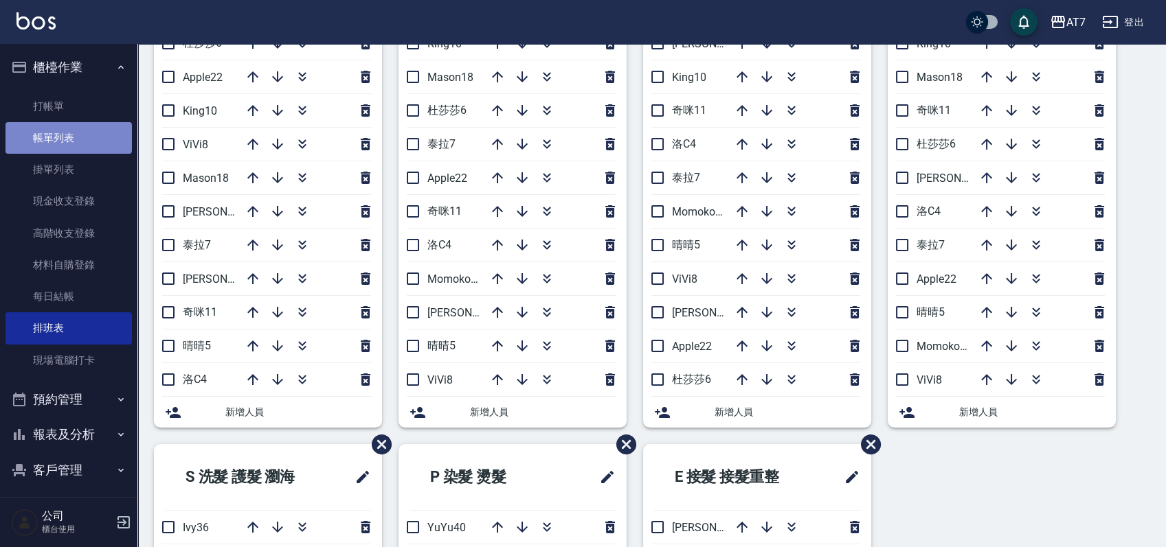
click at [68, 135] on link "帳單列表" at bounding box center [68, 138] width 126 height 32
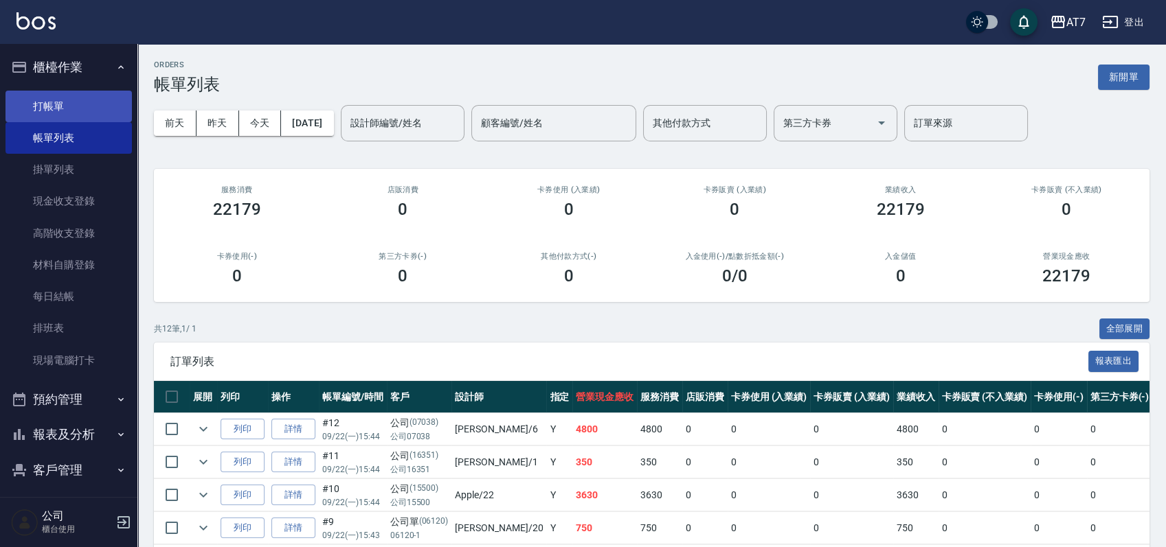
click at [69, 102] on link "打帳單" at bounding box center [68, 107] width 126 height 32
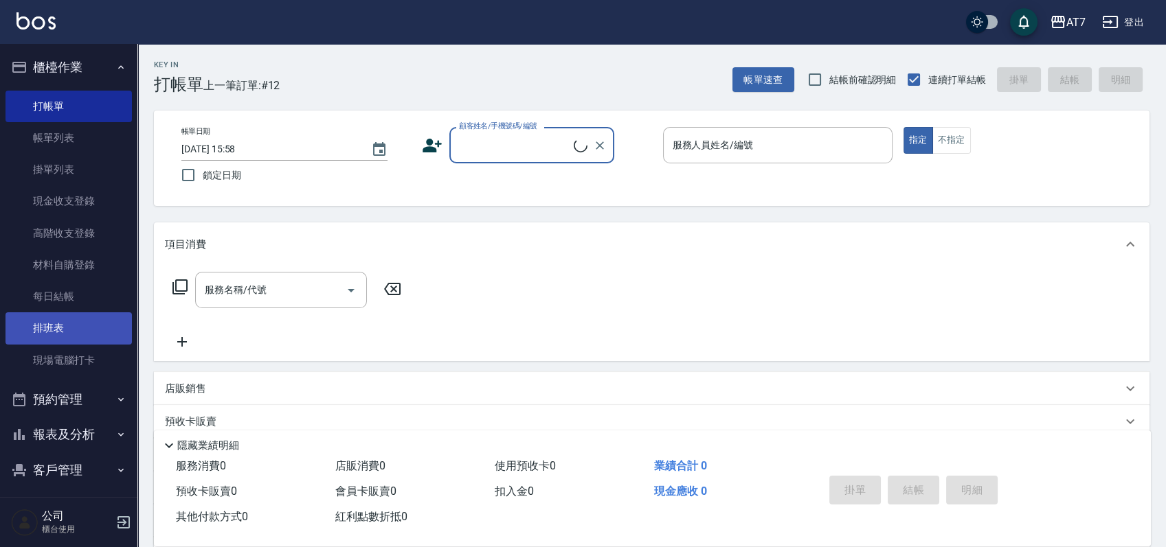
click at [60, 328] on link "排班表" at bounding box center [68, 329] width 126 height 32
